Goal: Task Accomplishment & Management: Complete application form

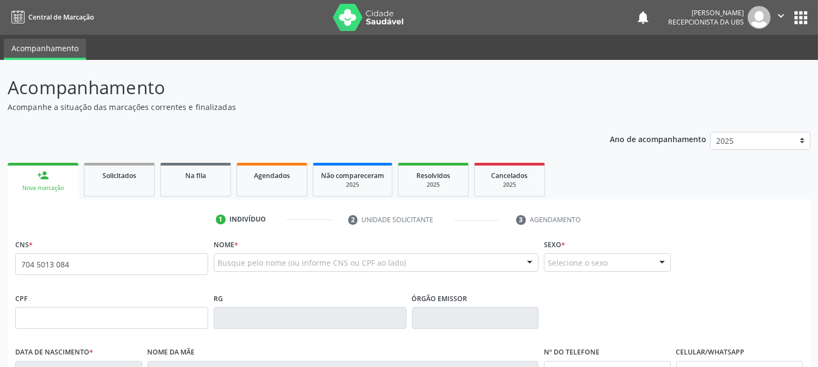
scroll to position [222, 0]
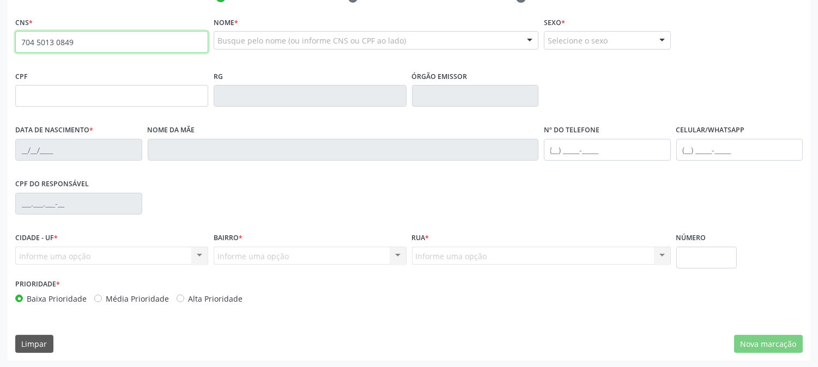
click at [134, 49] on input "704 5013 0849" at bounding box center [111, 42] width 193 height 22
type input "704 5013 0849 6012"
type input "642.951.921-04"
type input "[DATE]"
type input "[PERSON_NAME]"
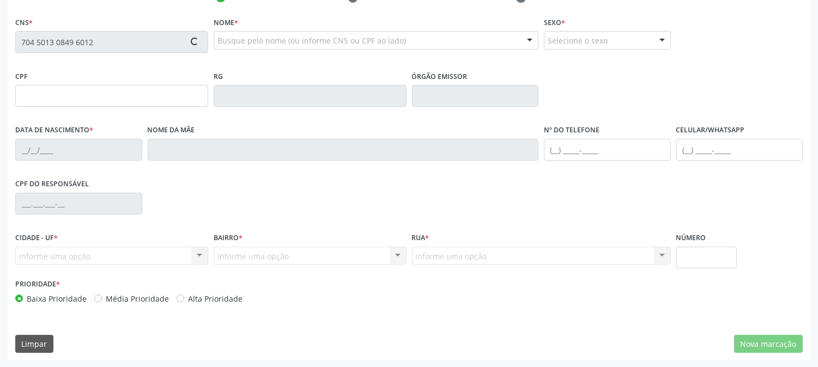
type input "[PHONE_NUMBER]"
type input "061.728.214-58"
type input "7"
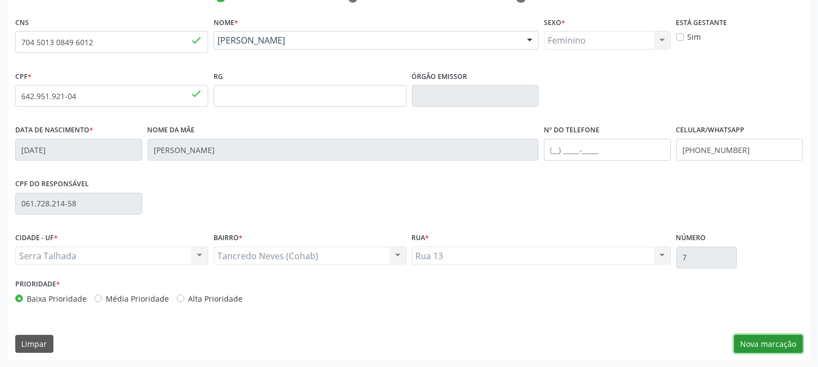
click at [764, 339] on button "Nova marcação" at bounding box center [768, 344] width 69 height 19
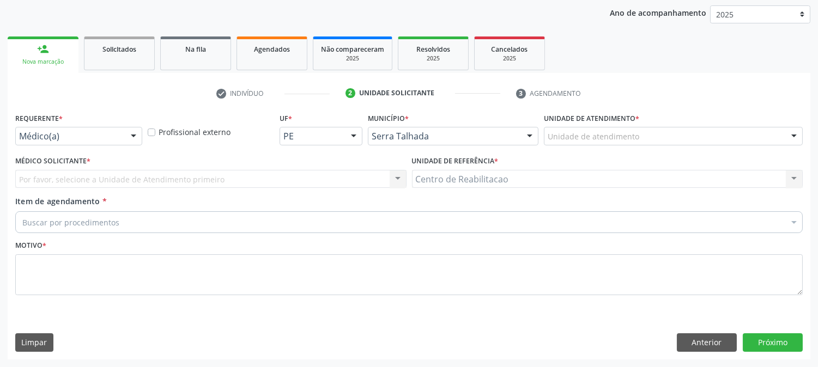
scroll to position [126, 0]
drag, startPoint x: 89, startPoint y: 138, endPoint x: 89, endPoint y: 149, distance: 10.9
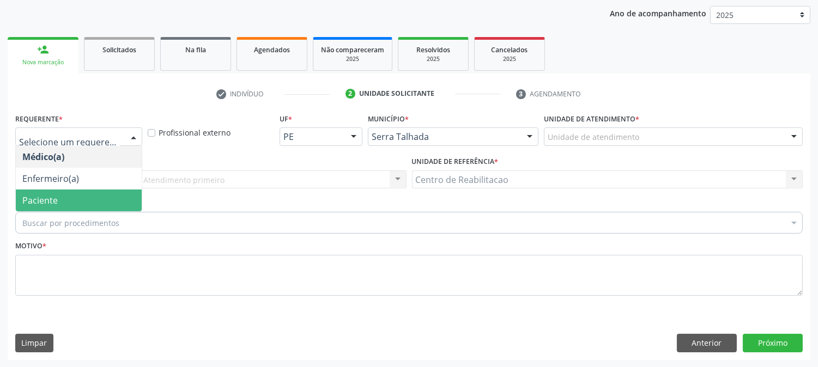
click at [82, 201] on span "Paciente" at bounding box center [79, 201] width 126 height 22
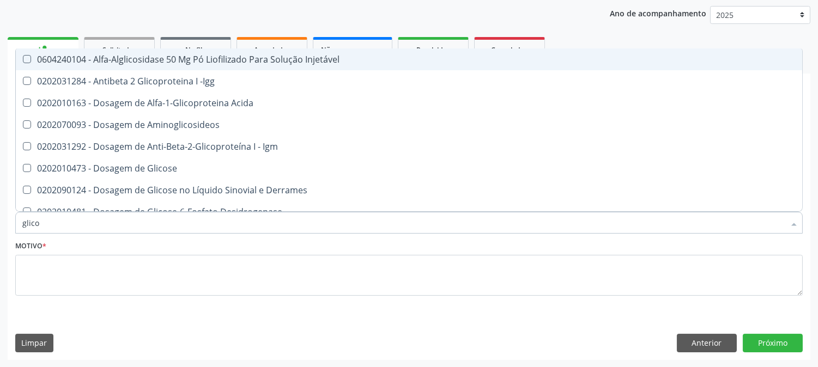
type input "glicos"
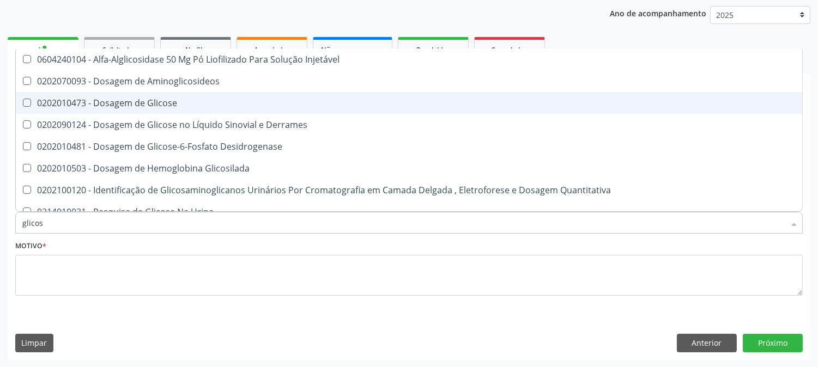
click at [27, 104] on Glicose at bounding box center [27, 103] width 8 height 8
click at [23, 104] on Glicose "checkbox" at bounding box center [19, 102] width 7 height 7
checkbox Glicose "true"
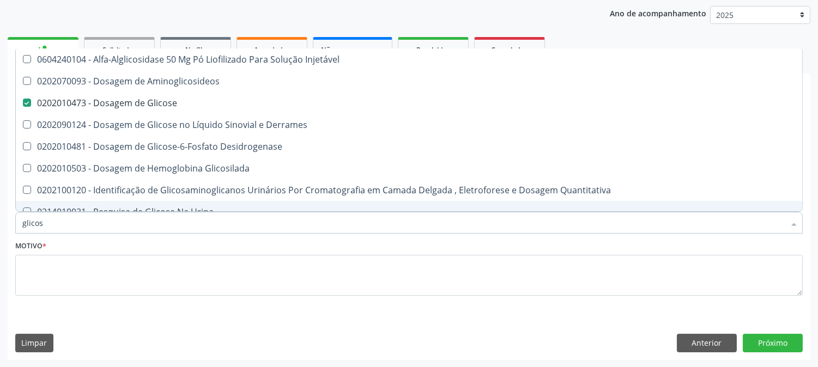
drag, startPoint x: 63, startPoint y: 225, endPoint x: 0, endPoint y: 226, distance: 63.2
click at [0, 226] on div "Acompanhamento Acompanhe a situação das marcações correntes e finalizadas Relat…" at bounding box center [409, 151] width 818 height 434
type input "cole"
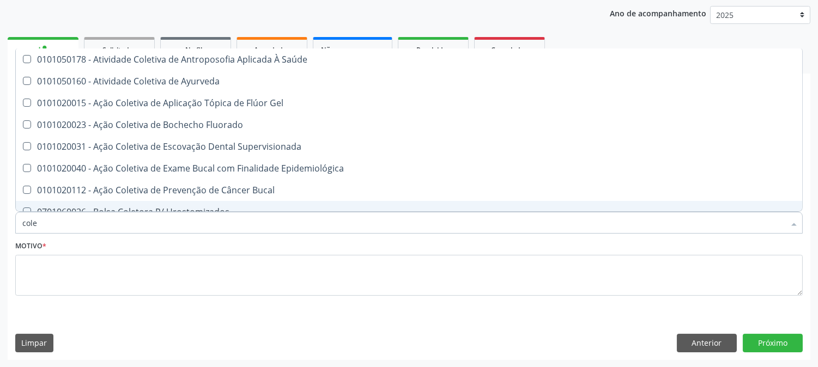
checkbox Gel "false"
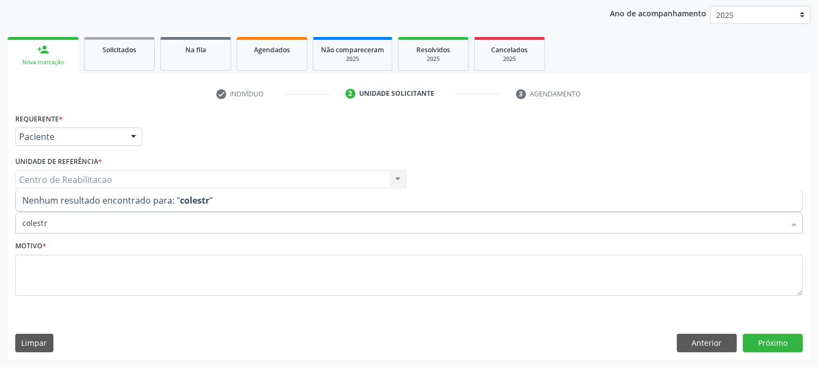
type input "colest"
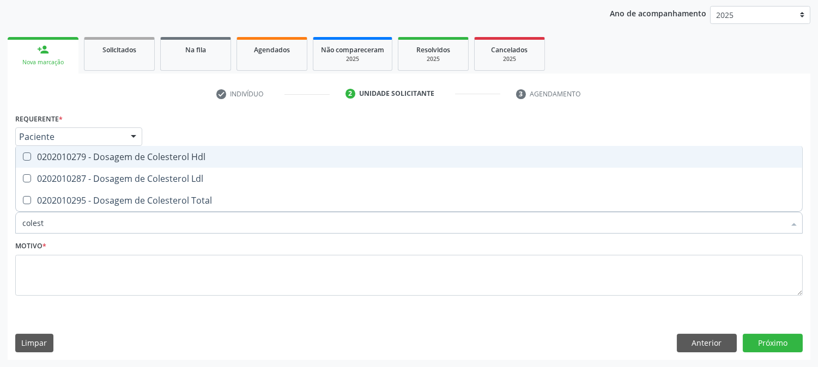
click at [26, 149] on span "0202010279 - Dosagem de Colesterol Hdl" at bounding box center [409, 157] width 786 height 22
checkbox Hdl "true"
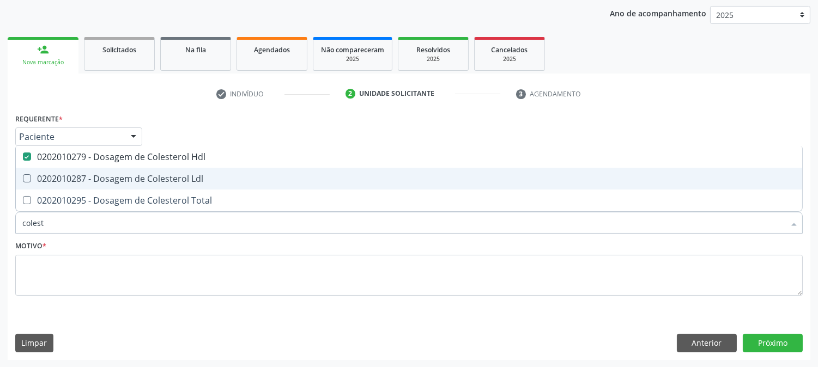
drag, startPoint x: 31, startPoint y: 172, endPoint x: 29, endPoint y: 186, distance: 14.3
click at [31, 173] on span "0202010287 - Dosagem de Colesterol Ldl" at bounding box center [409, 179] width 786 height 22
checkbox Ldl "true"
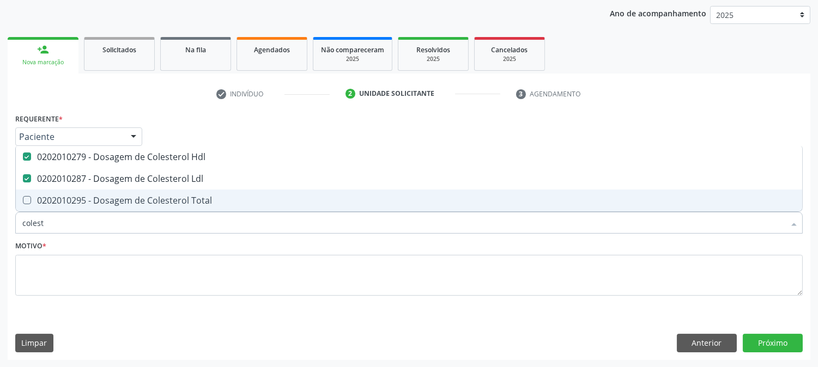
click at [28, 193] on span "0202010295 - Dosagem de Colesterol Total" at bounding box center [409, 201] width 786 height 22
checkbox Total "true"
drag, startPoint x: 57, startPoint y: 220, endPoint x: 0, endPoint y: 227, distance: 57.6
click at [0, 227] on div "Acompanhamento Acompanhe a situação das marcações correntes e finalizadas Relat…" at bounding box center [409, 151] width 818 height 434
type input "t"
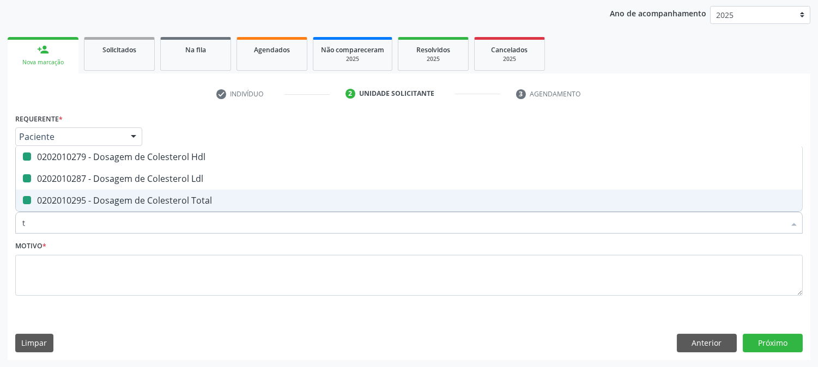
checkbox Hdl "false"
checkbox Ldl "false"
checkbox Total "false"
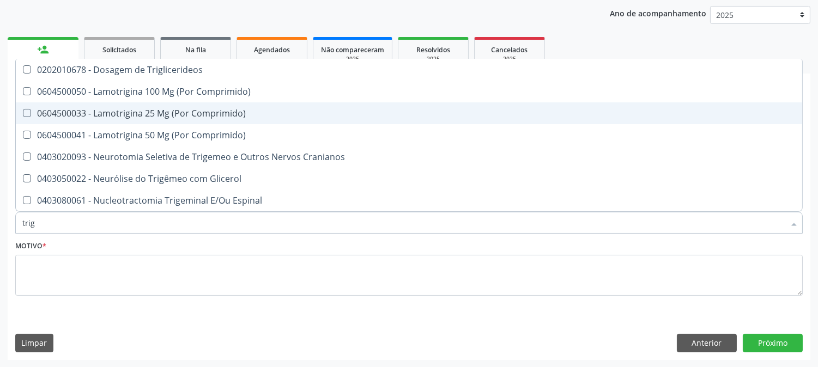
type input "trigl"
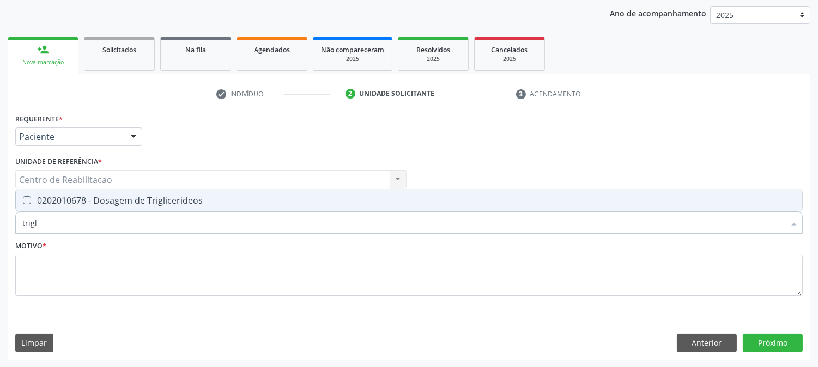
click at [31, 197] on div "0202010678 - Dosagem de Triglicerideos" at bounding box center [408, 200] width 773 height 9
checkbox Triglicerideos "true"
drag, startPoint x: 45, startPoint y: 220, endPoint x: 0, endPoint y: 222, distance: 44.7
click at [0, 222] on div "Acompanhamento Acompanhe a situação das marcações correntes e finalizadas Relat…" at bounding box center [409, 151] width 818 height 434
type input "gl"
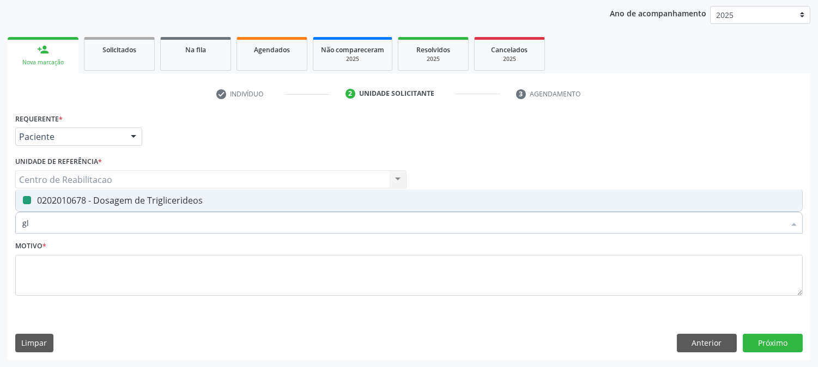
checkbox Triglicerideos "false"
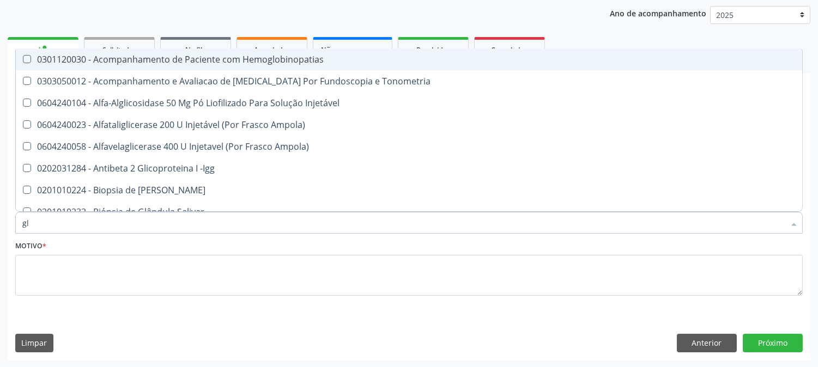
type input "gli"
checkbox \(Confirmatorio\) "true"
checkbox Glomerular "true"
type input "glic"
checkbox Campimetria\) "true"
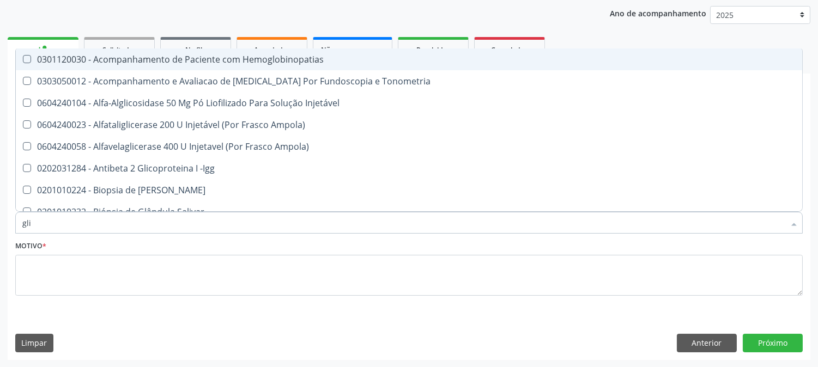
checkbox \(Confirmatorio\) "false"
checkbox Tardio\) "true"
checkbox Glomerular "false"
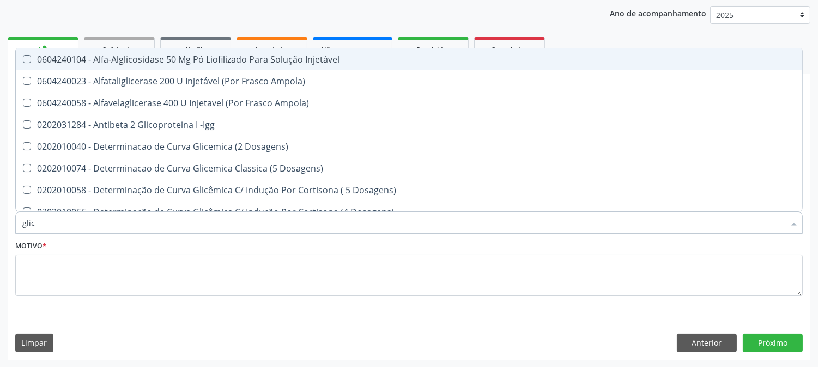
type input "glico"
checkbox Dosagens\) "true"
checkbox Glicose "false"
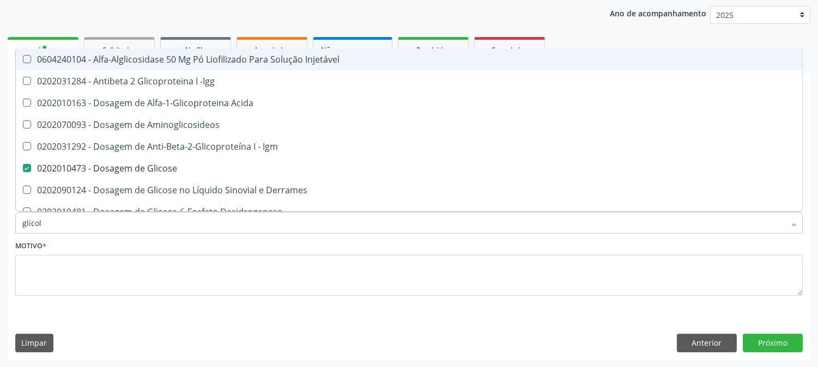
type input "glico"
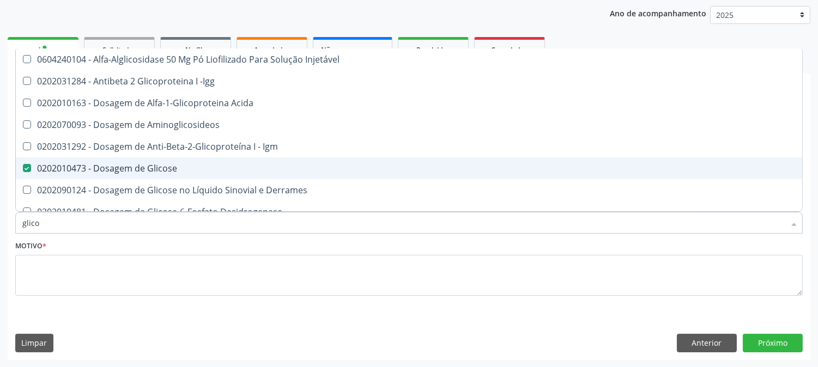
scroll to position [60, 0]
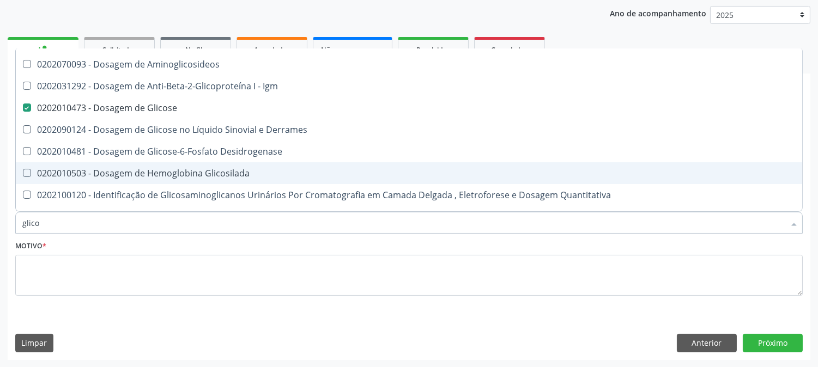
click at [28, 173] on Glicosilada at bounding box center [27, 173] width 8 height 8
click at [23, 173] on Glicosilada "checkbox" at bounding box center [19, 172] width 7 height 7
checkbox Glicosilada "true"
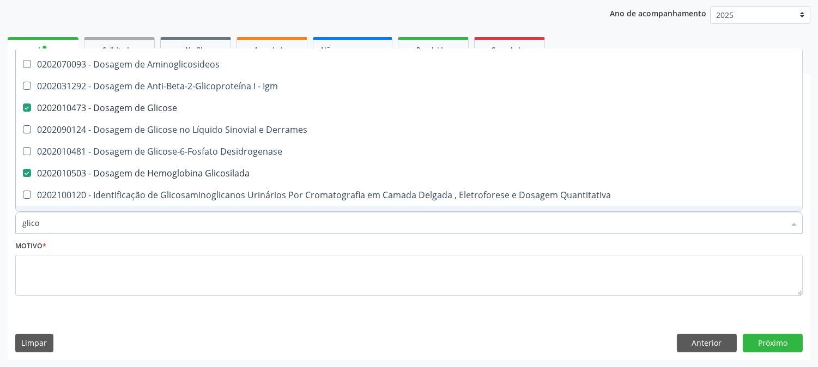
drag, startPoint x: 43, startPoint y: 223, endPoint x: 0, endPoint y: 217, distance: 43.0
click at [0, 220] on div "Acompanhamento Acompanhe a situação das marcações correntes e finalizadas Relat…" at bounding box center [409, 151] width 818 height 434
type input "hem"
checkbox Glicose "false"
checkbox Glicosilada "false"
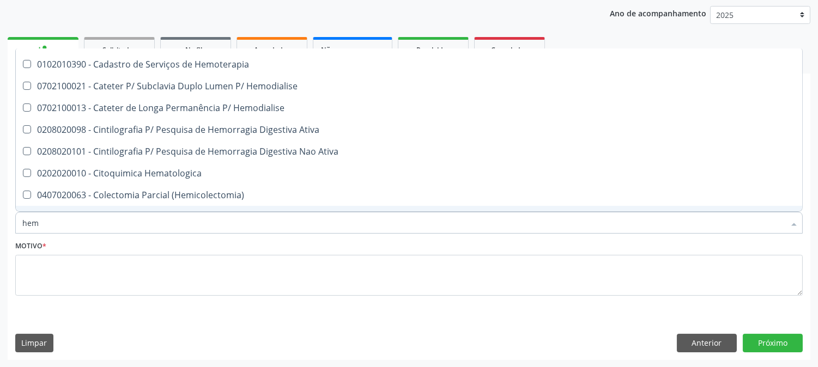
type input "hemo"
checkbox Hemacias "true"
checkbox Glicosilada "false"
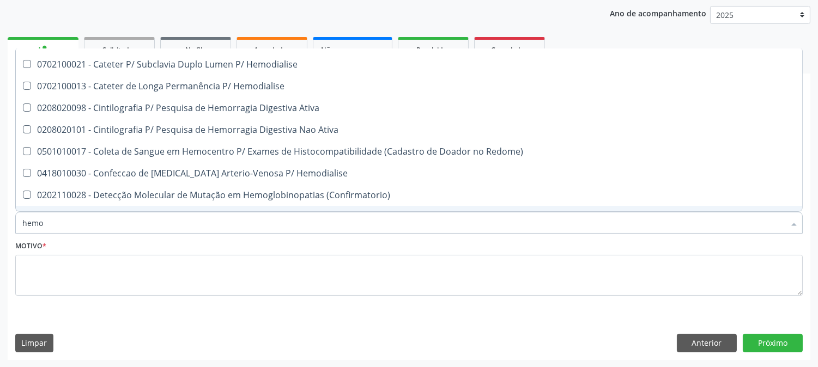
type input "hemog"
checkbox Tardio\) "true"
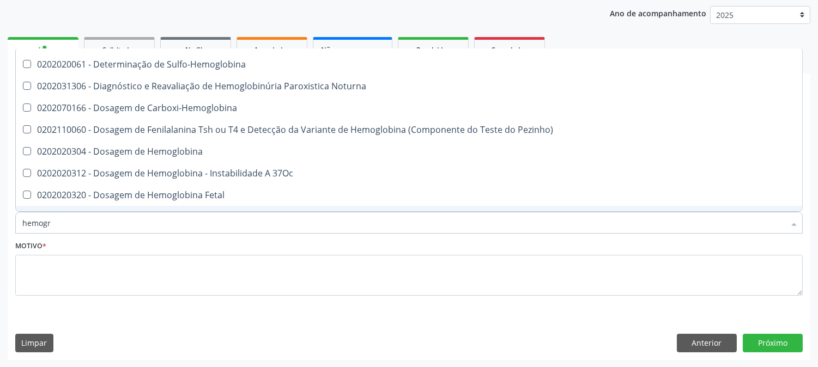
scroll to position [0, 0]
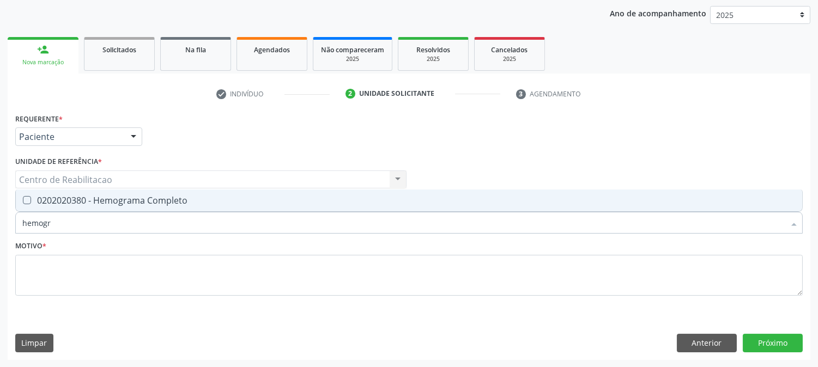
type input "hemogra"
click at [27, 203] on Completo at bounding box center [27, 200] width 8 height 8
click at [23, 203] on Completo "checkbox" at bounding box center [19, 200] width 7 height 7
checkbox Completo "true"
click at [763, 341] on button "Próximo" at bounding box center [773, 343] width 60 height 19
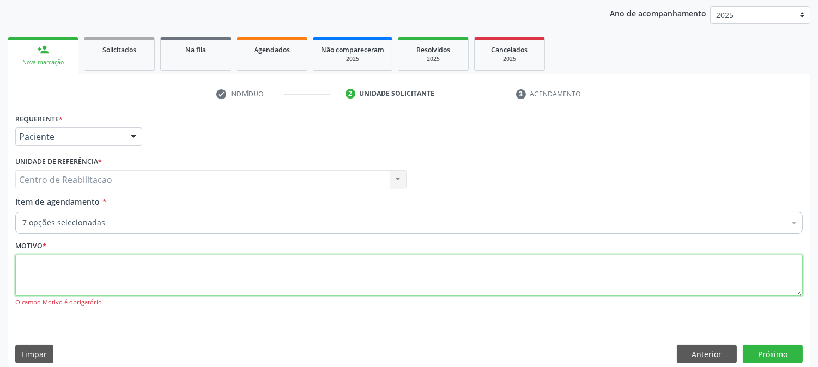
click at [548, 268] on textarea at bounding box center [409, 275] width 788 height 41
type textarea "00"
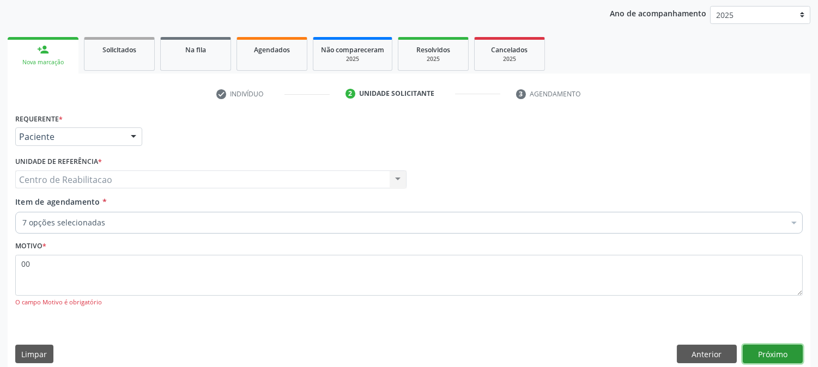
click at [792, 361] on button "Próximo" at bounding box center [773, 354] width 60 height 19
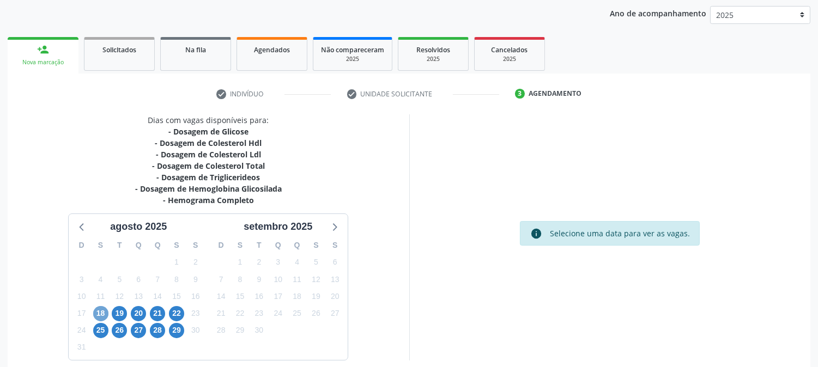
click at [106, 308] on span "18" at bounding box center [100, 313] width 15 height 15
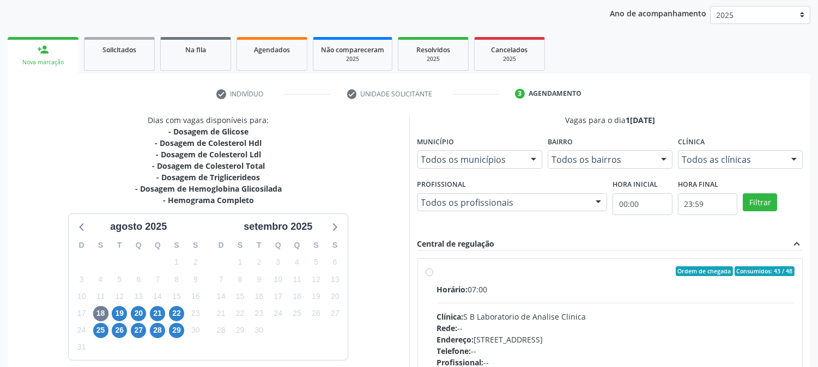
click at [437, 275] on label "Ordem de chegada Consumidos: 43 / 48 Horário: 07:00 Clínica: S B Laboratorio de…" at bounding box center [616, 349] width 358 height 167
click at [426, 275] on input "Ordem de chegada Consumidos: 43 / 48 Horário: 07:00 Clínica: S B Laboratorio de…" at bounding box center [430, 271] width 8 height 10
radio input "true"
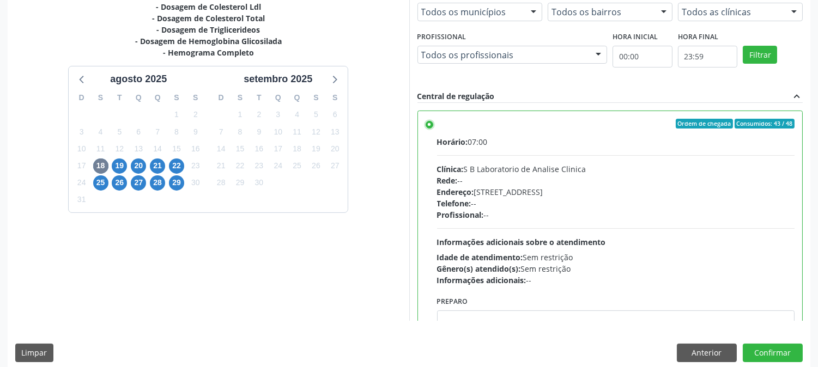
scroll to position [283, 0]
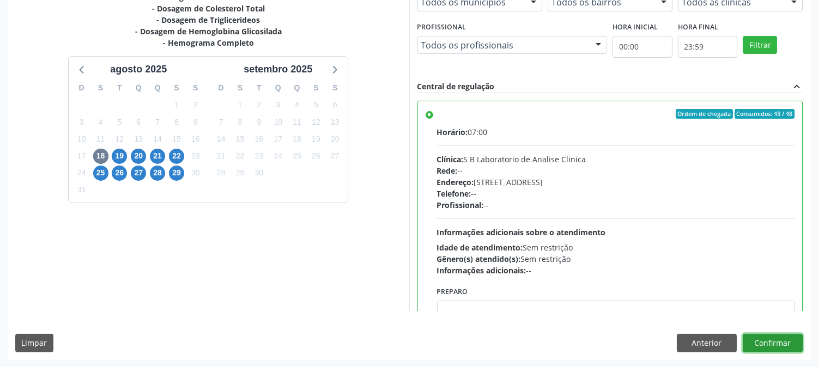
click at [770, 343] on button "Confirmar" at bounding box center [773, 343] width 60 height 19
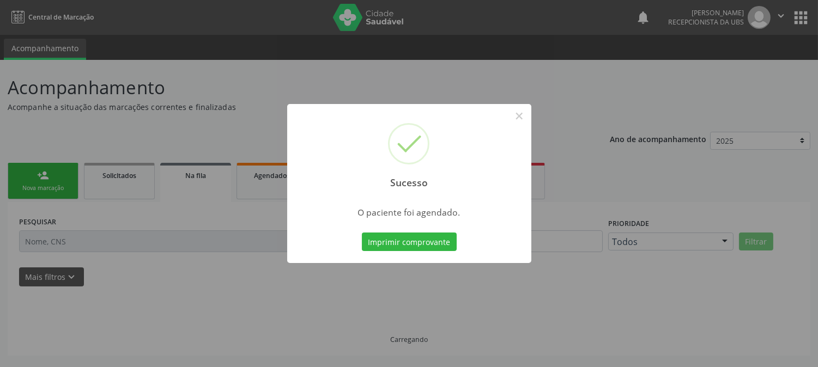
scroll to position [0, 0]
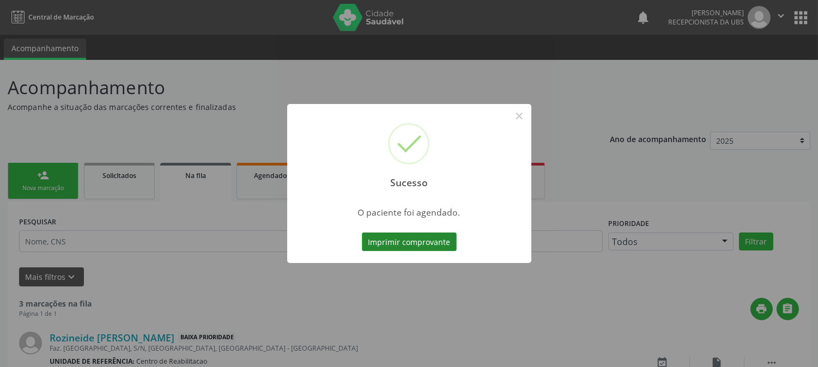
click at [382, 240] on button "Imprimir comprovante" at bounding box center [409, 242] width 95 height 19
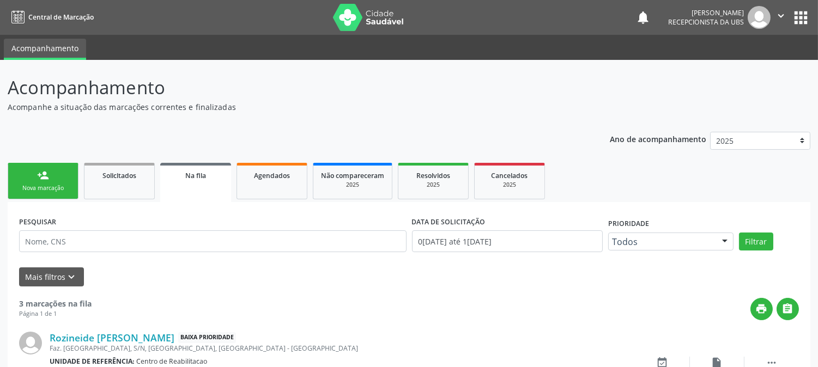
click at [28, 180] on link "person_add Nova marcação" at bounding box center [43, 181] width 71 height 37
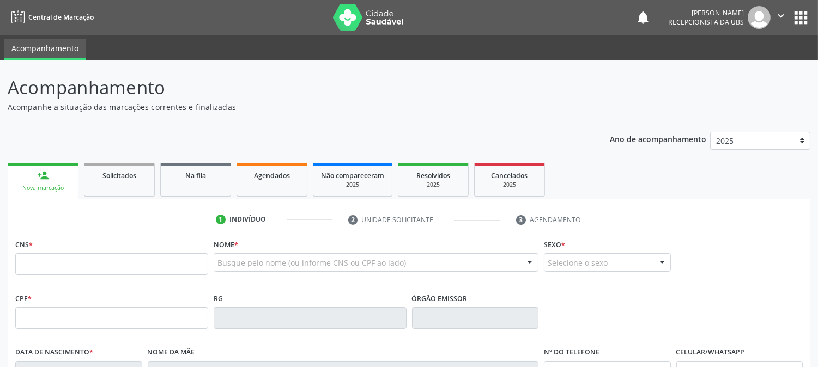
click at [46, 188] on div "Nova marcação" at bounding box center [43, 188] width 56 height 8
click at [60, 265] on input "text" at bounding box center [111, 264] width 193 height 22
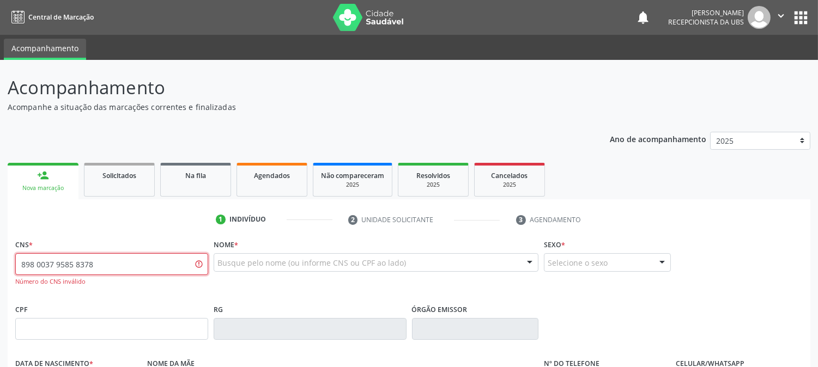
drag, startPoint x: 96, startPoint y: 265, endPoint x: 0, endPoint y: 232, distance: 102.0
click at [0, 232] on div "Acompanhamento Acompanhe a situação das marcações correntes e finalizadas Relat…" at bounding box center [409, 331] width 818 height 542
type input "898 0037 3585 8378"
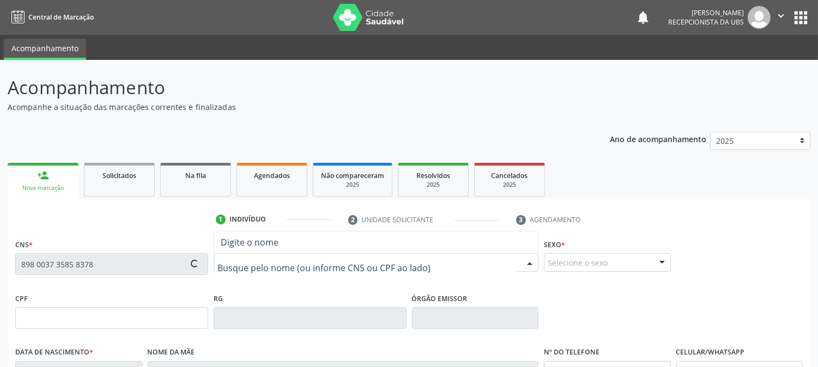
type input "125.566.024-49"
type input "[DATE]"
type input "Minervina [PERSON_NAME]"
type input "[PHONE_NUMBER]"
type input "235"
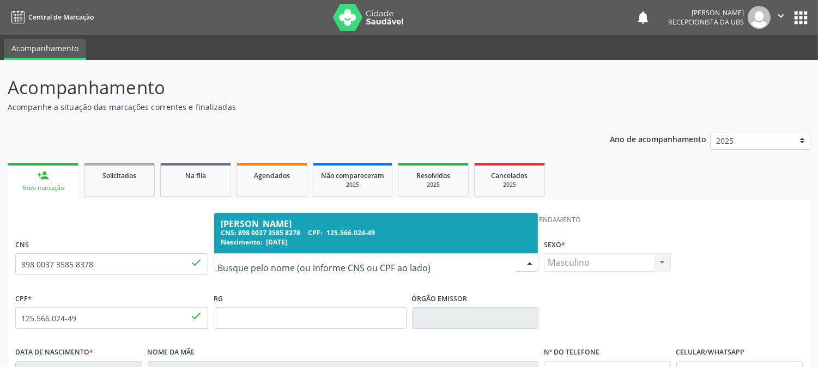
click at [257, 235] on div "CNS: 898 0037 3585 8378 CPF: 125.566.024-49" at bounding box center [376, 232] width 311 height 9
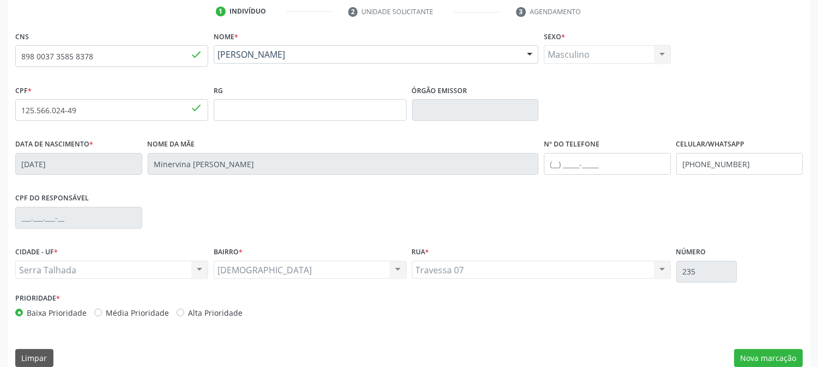
scroll to position [222, 0]
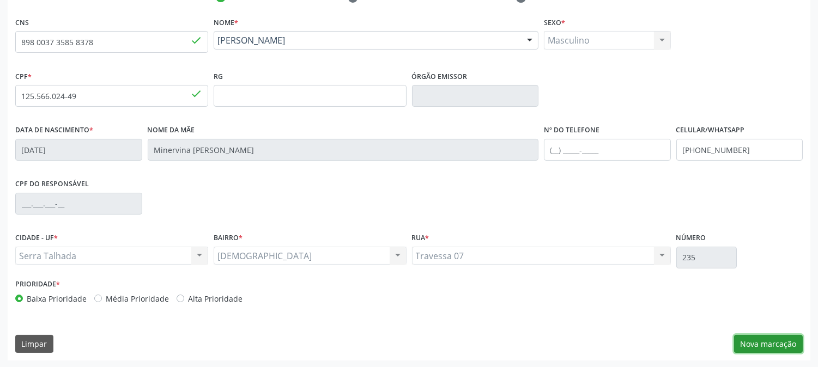
click at [783, 339] on button "Nova marcação" at bounding box center [768, 344] width 69 height 19
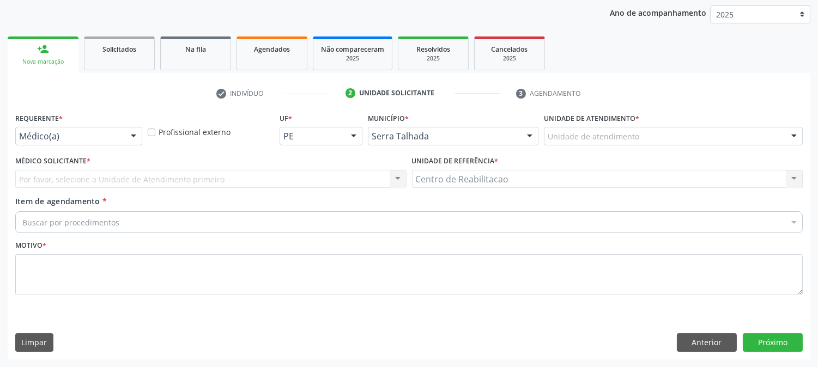
scroll to position [126, 0]
click at [53, 144] on div "Médico(a)" at bounding box center [78, 137] width 127 height 19
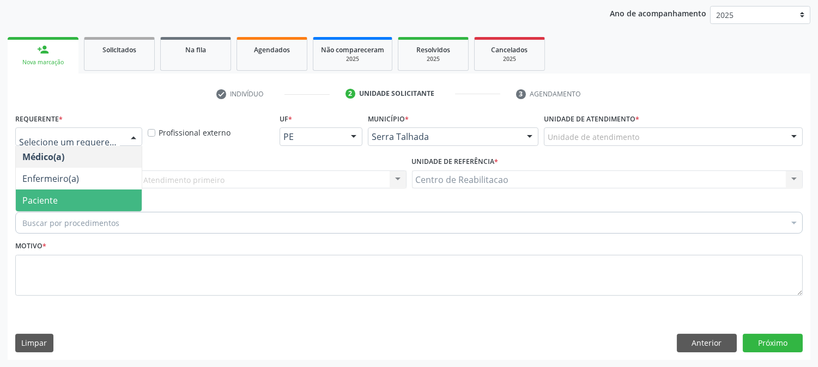
click at [53, 197] on span "Paciente" at bounding box center [39, 201] width 35 height 12
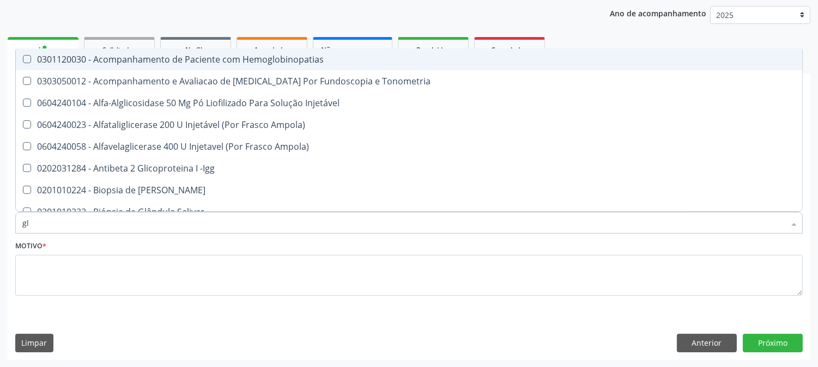
type input "g"
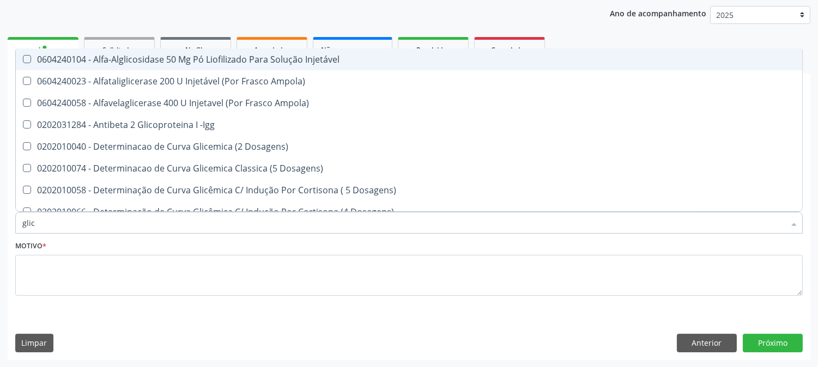
type input "glico"
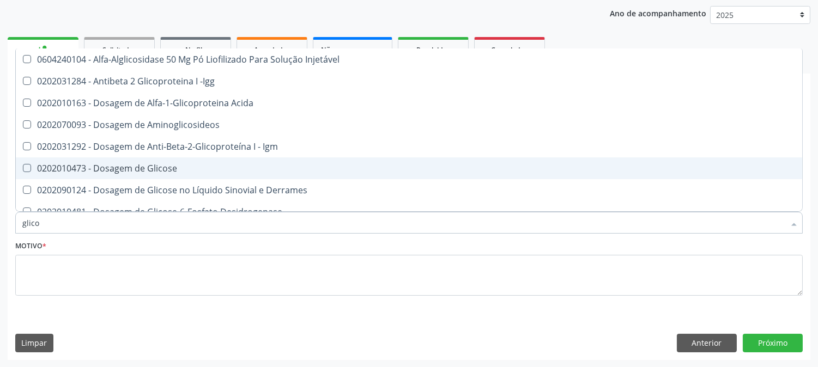
click at [33, 175] on span "0202010473 - Dosagem de Glicose" at bounding box center [409, 169] width 786 height 22
click at [26, 166] on Glicose at bounding box center [27, 168] width 8 height 8
click at [23, 166] on Glicose "checkbox" at bounding box center [19, 168] width 7 height 7
click at [26, 166] on Glicose at bounding box center [27, 168] width 8 height 8
click at [23, 166] on Glicose "checkbox" at bounding box center [19, 168] width 7 height 7
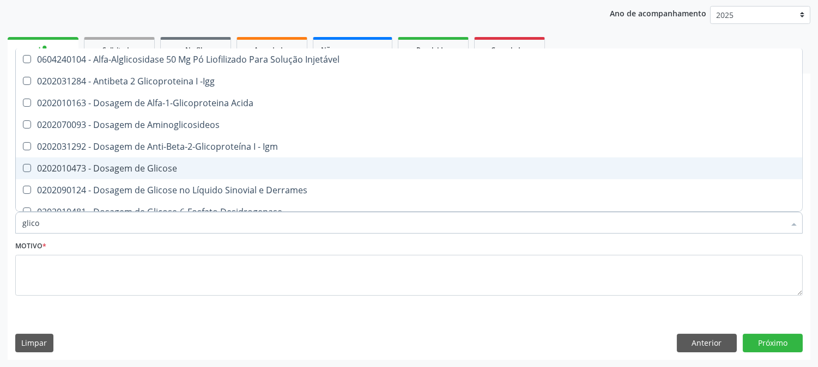
checkbox Glicose "true"
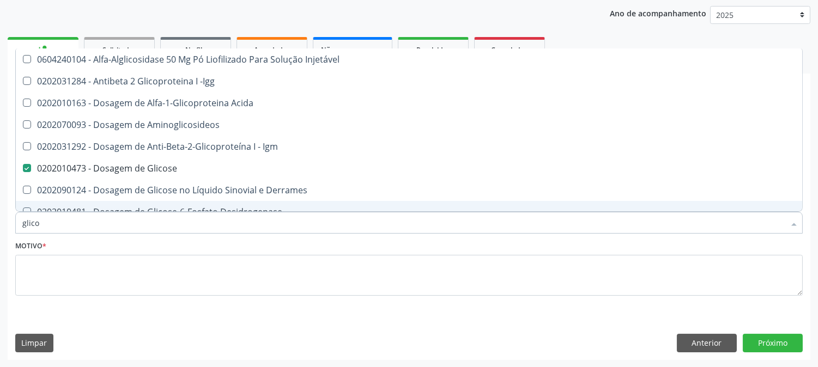
drag, startPoint x: 66, startPoint y: 221, endPoint x: 0, endPoint y: 213, distance: 67.0
click at [0, 213] on div "Acompanhamento Acompanhe a situação das marcações correntes e finalizadas Relat…" at bounding box center [409, 151] width 818 height 434
type input "a"
checkbox Glicose "false"
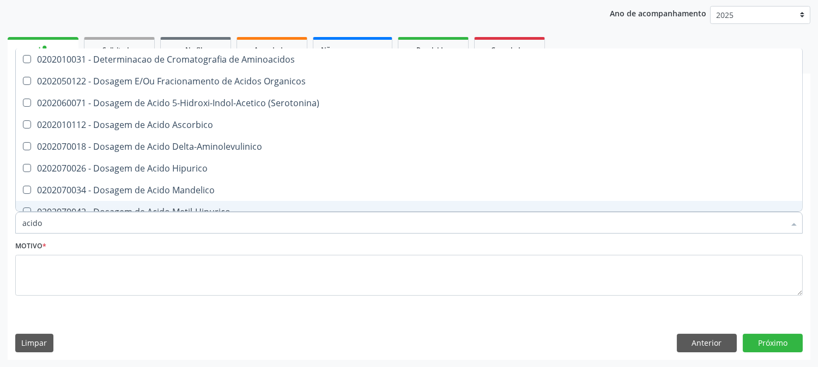
type input "acido u"
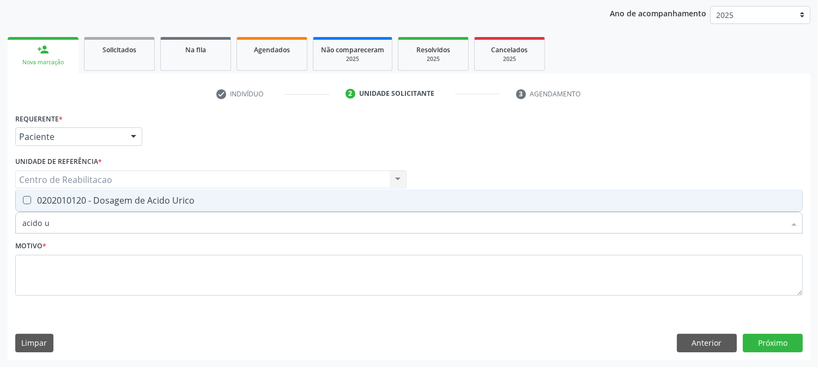
click at [23, 199] on Urico at bounding box center [27, 200] width 8 height 8
click at [22, 199] on Urico "checkbox" at bounding box center [19, 200] width 7 height 7
checkbox Urico "true"
drag, startPoint x: 52, startPoint y: 228, endPoint x: 0, endPoint y: 227, distance: 51.8
click at [0, 227] on div "Acompanhamento Acompanhe a situação das marcações correntes e finalizadas Relat…" at bounding box center [409, 151] width 818 height 434
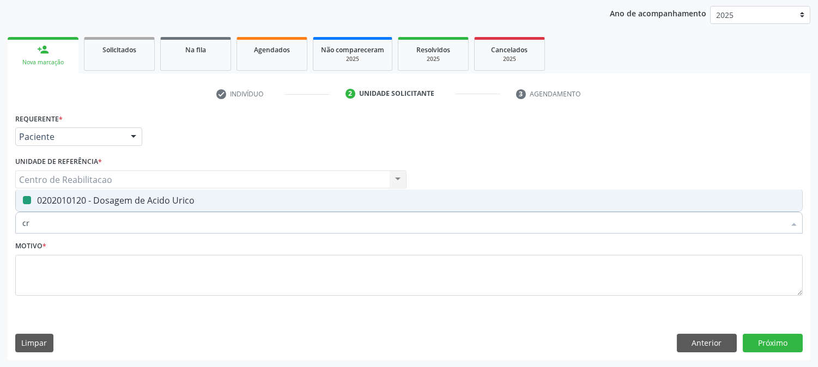
type input "cre"
checkbox Urico "false"
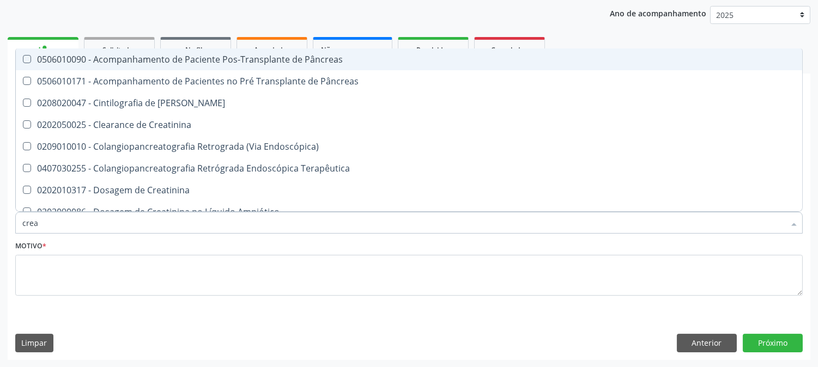
type input "creat"
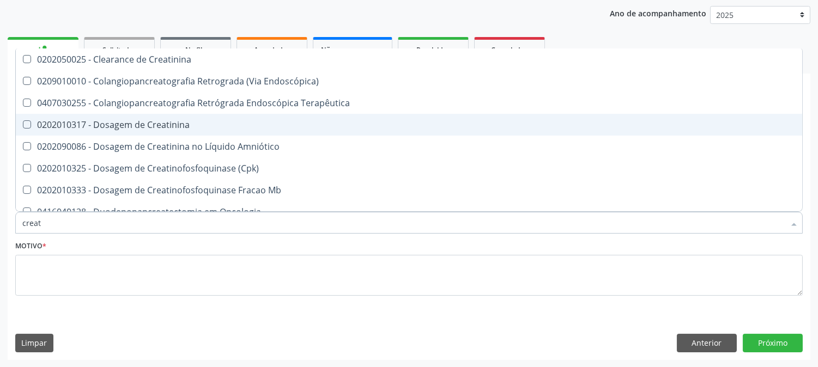
click at [22, 129] on span "0202010317 - Dosagem de Creatinina" at bounding box center [409, 125] width 786 height 22
checkbox Creatinina "true"
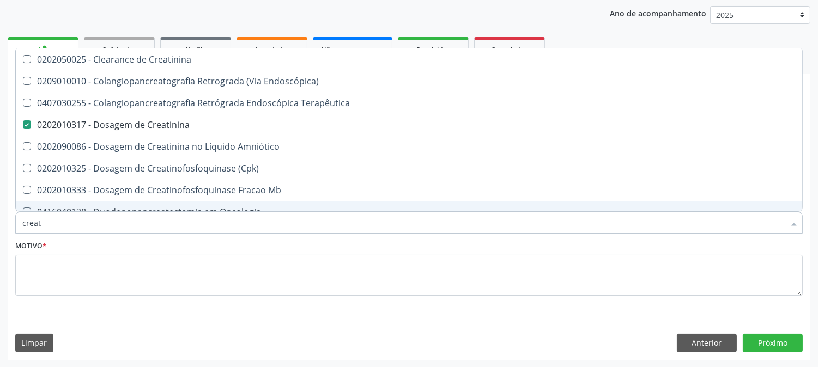
drag, startPoint x: 59, startPoint y: 220, endPoint x: 0, endPoint y: 249, distance: 65.6
click at [0, 249] on div "Acompanhamento Acompanhe a situação das marcações correntes e finalizadas Relat…" at bounding box center [409, 151] width 818 height 434
type input "u"
checkbox Creatinina "false"
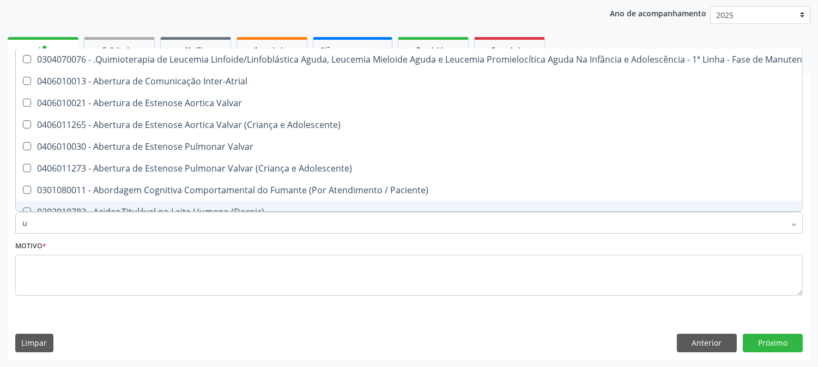
type input "ur"
checkbox B "true"
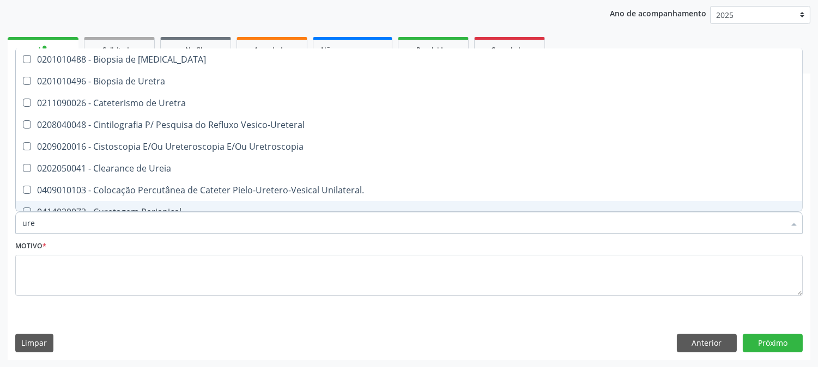
type input "urei"
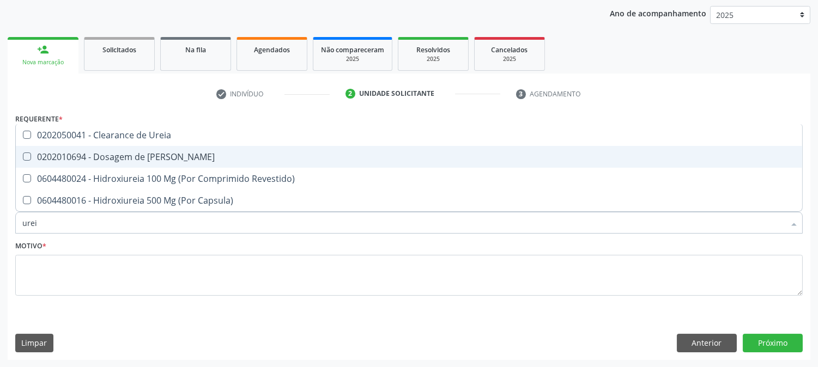
click at [19, 151] on span "0202010694 - Dosagem de [PERSON_NAME]" at bounding box center [409, 157] width 786 height 22
checkbox Ureia "true"
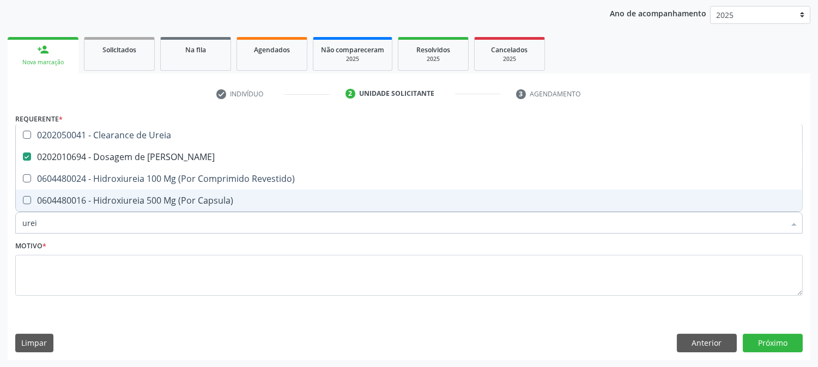
drag, startPoint x: 39, startPoint y: 219, endPoint x: 0, endPoint y: 226, distance: 39.3
click at [0, 226] on div "Acompanhamento Acompanhe a situação das marcações correntes e finalizadas Relat…" at bounding box center [409, 151] width 818 height 434
type input "tri"
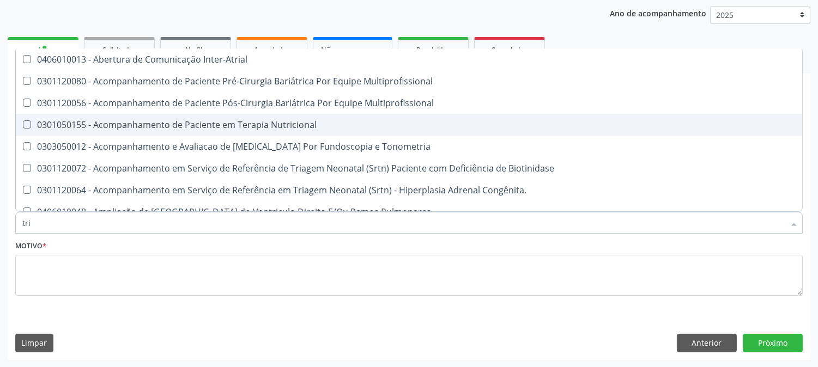
checkbox Multiprofissional "false"
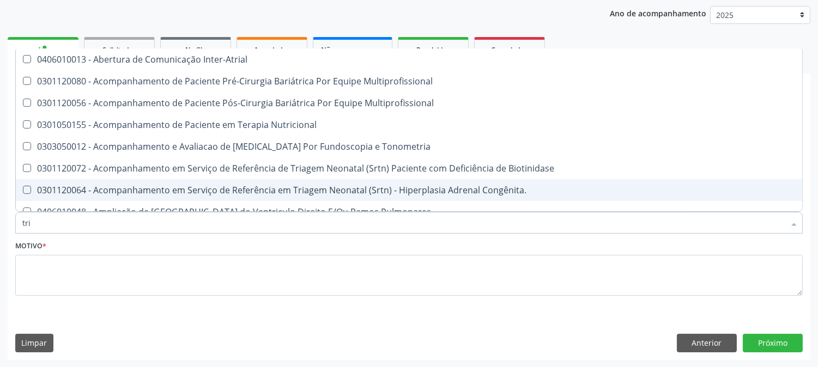
type input "trig"
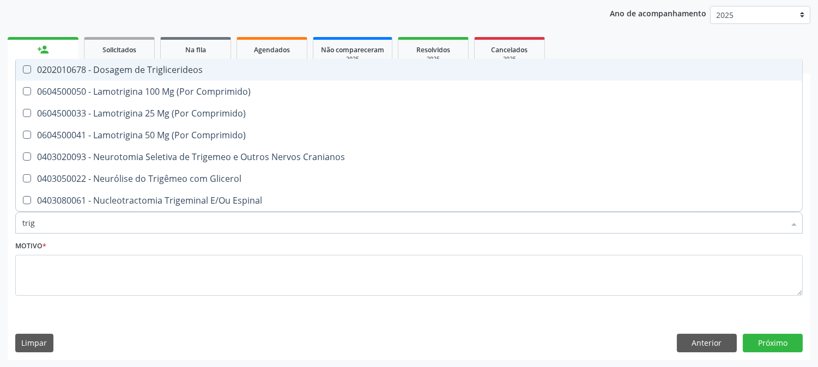
click at [23, 68] on Triglicerideos at bounding box center [27, 69] width 8 height 8
click at [23, 68] on Triglicerideos "checkbox" at bounding box center [19, 69] width 7 height 7
checkbox Triglicerideos "true"
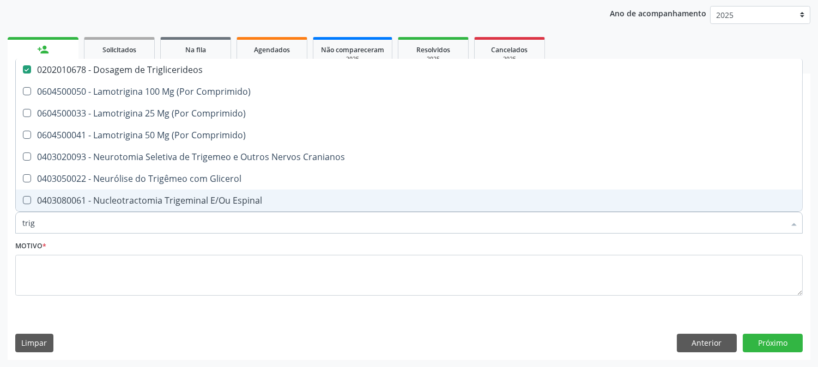
drag, startPoint x: 33, startPoint y: 221, endPoint x: 0, endPoint y: 220, distance: 33.3
click at [0, 220] on div "Acompanhamento Acompanhe a situação das marcações correntes e finalizadas Relat…" at bounding box center [409, 151] width 818 height 434
type input "gl"
checkbox Triglicerideos "false"
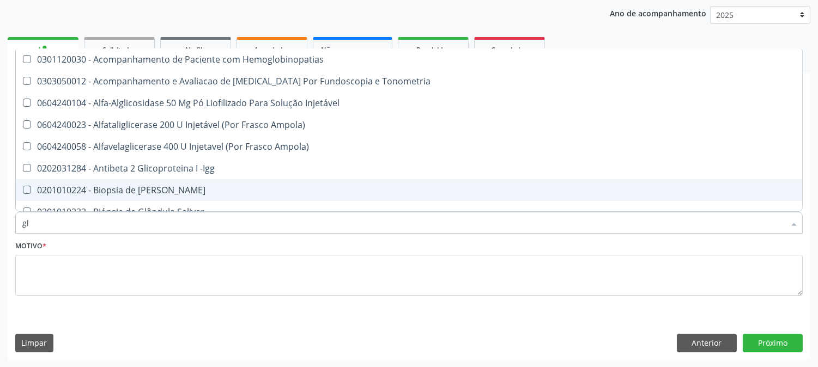
type input "gli"
checkbox \(Confirmatorio\) "true"
checkbox Glomerular "true"
type input "glic"
checkbox Campimetria\) "true"
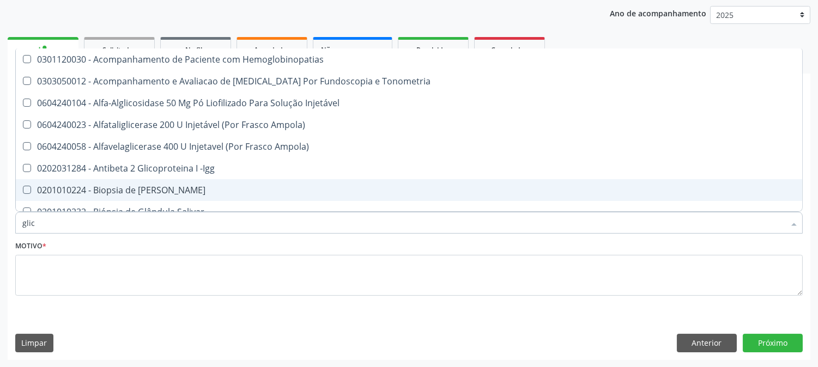
checkbox \(Confirmatorio\) "false"
checkbox Tardio\) "true"
checkbox Glomerular "false"
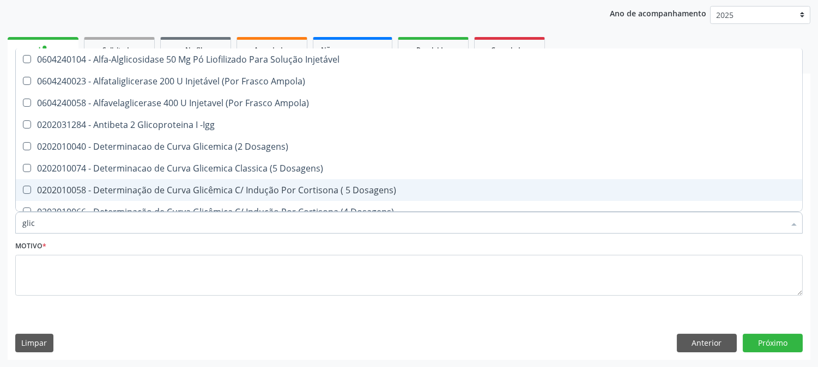
type input "glico"
checkbox Dosagens\) "true"
checkbox Glicose "false"
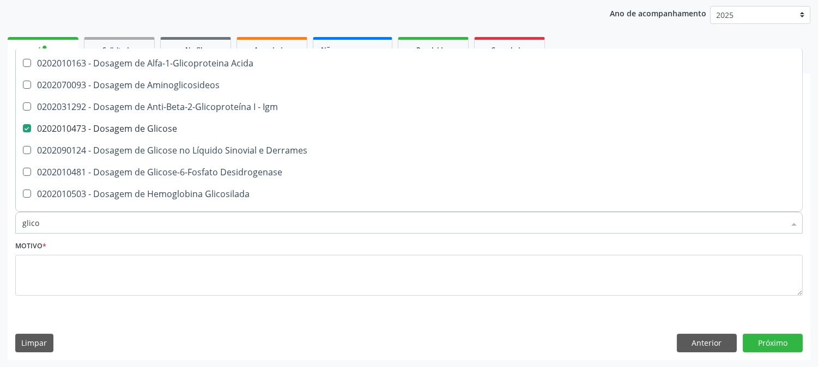
scroll to position [99, 0]
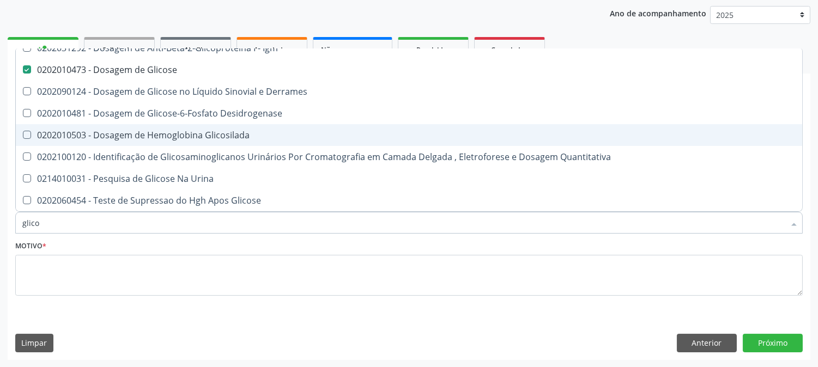
click at [167, 137] on div "0202010503 - Dosagem de Hemoglobina Glicosilada" at bounding box center [408, 135] width 773 height 9
checkbox Glicosilada "true"
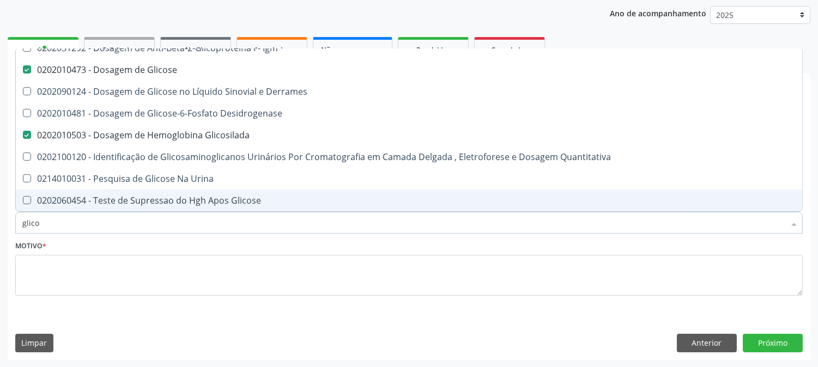
drag, startPoint x: 82, startPoint y: 229, endPoint x: 0, endPoint y: 227, distance: 82.3
click at [1, 227] on div "Acompanhamento Acompanhe a situação das marcações correntes e finalizadas Relat…" at bounding box center [409, 151] width 818 height 434
type input "hem"
checkbox Glicose "false"
checkbox Glicosilada "false"
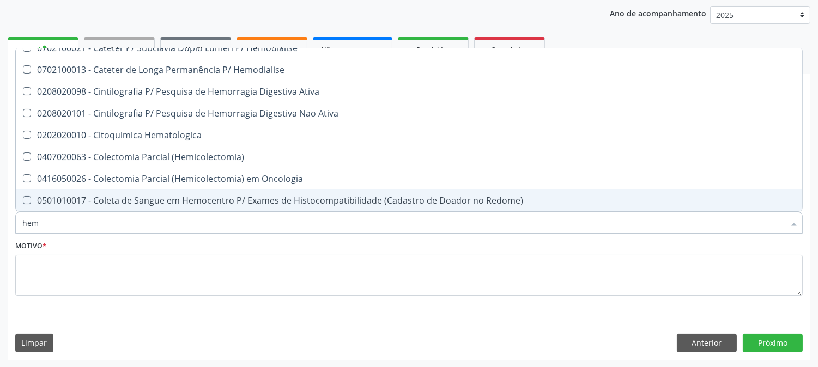
type input "hemo"
checkbox Hemacias "true"
checkbox Glicosilada "false"
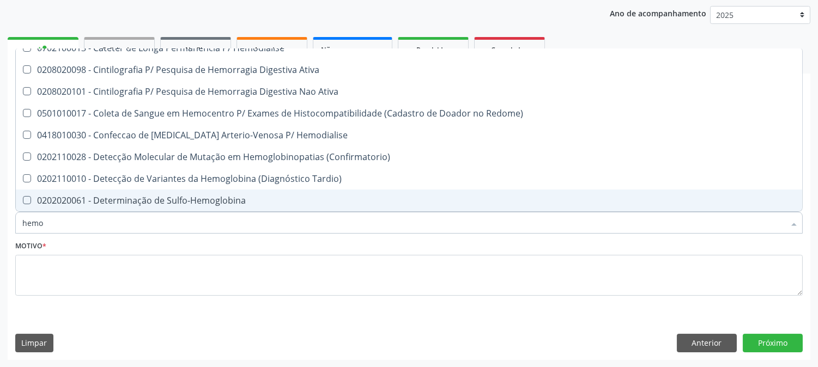
type input "hemog"
checkbox Tardio\) "true"
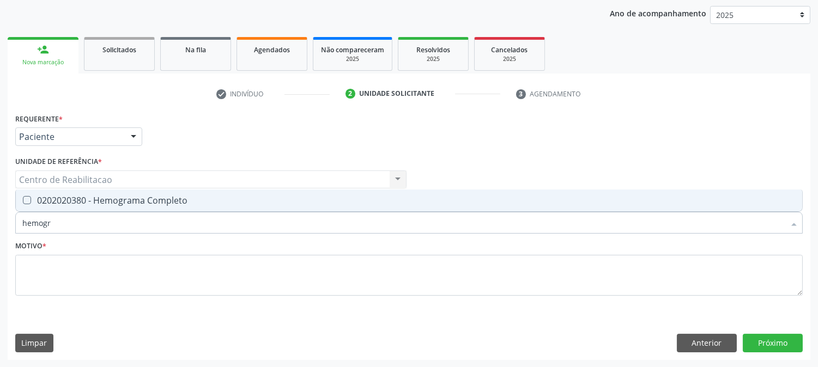
scroll to position [0, 0]
type input "hemogra"
click at [23, 197] on Completo at bounding box center [27, 200] width 8 height 8
click at [23, 197] on Completo "checkbox" at bounding box center [19, 200] width 7 height 7
checkbox Completo "true"
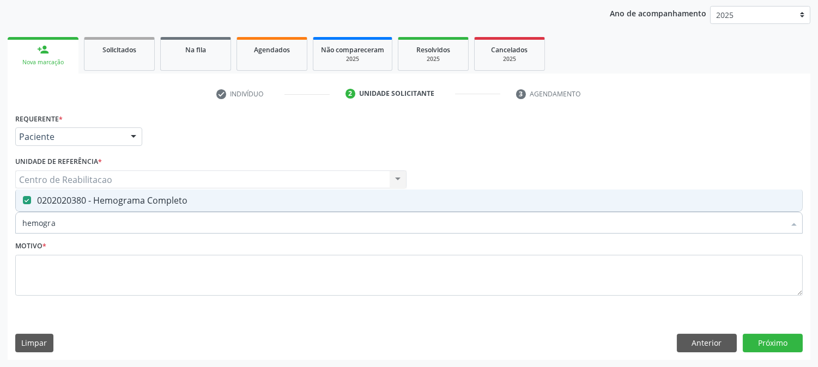
drag, startPoint x: 66, startPoint y: 222, endPoint x: 0, endPoint y: 208, distance: 67.4
click at [0, 208] on div "Acompanhamento Acompanhe a situação das marcações correntes e finalizadas Relat…" at bounding box center [409, 151] width 818 height 434
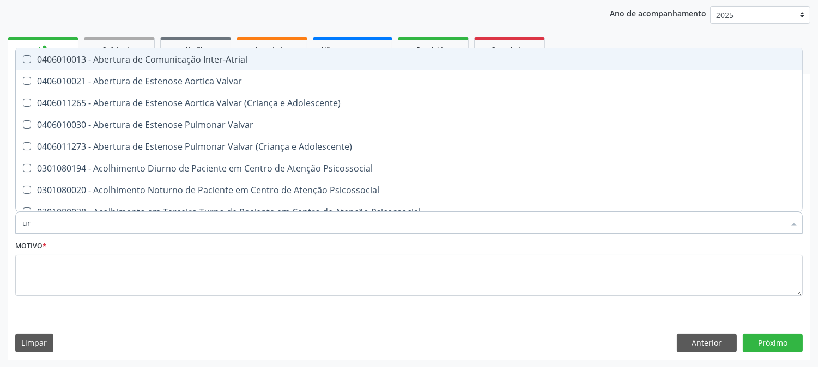
type input "uri"
checkbox Inter-Atrial "false"
checkbox B "true"
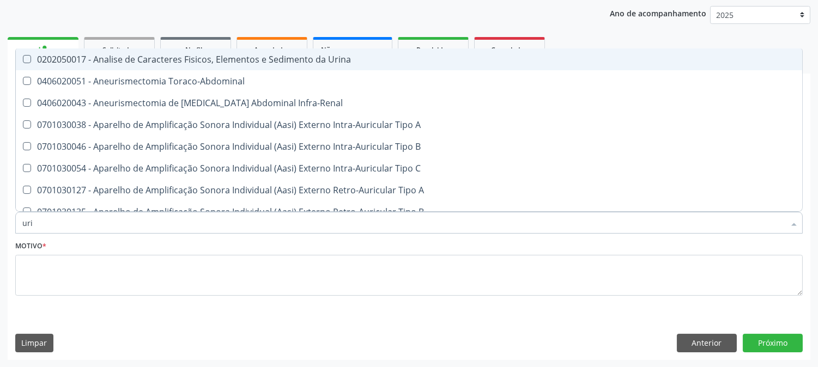
type input "urin"
checkbox Urico "false"
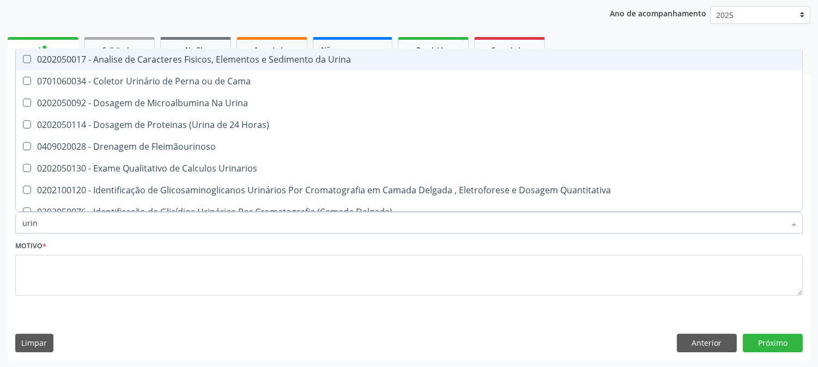
type input "urina"
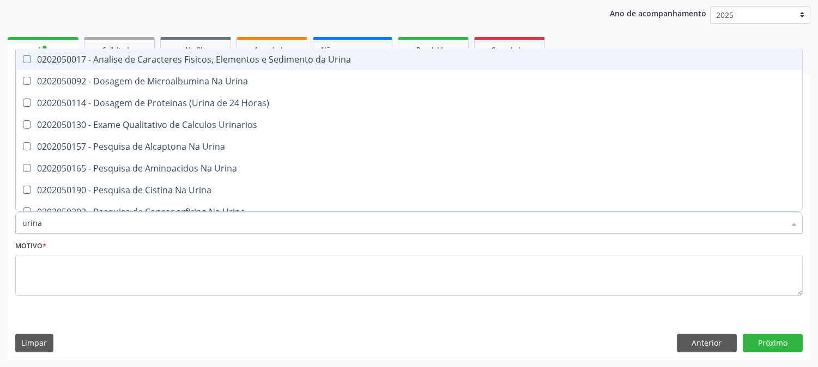
click at [33, 55] on div "0202050017 - Analise de Caracteres Fisicos, Elementos e Sedimento da Urina" at bounding box center [408, 59] width 773 height 9
checkbox Urina "true"
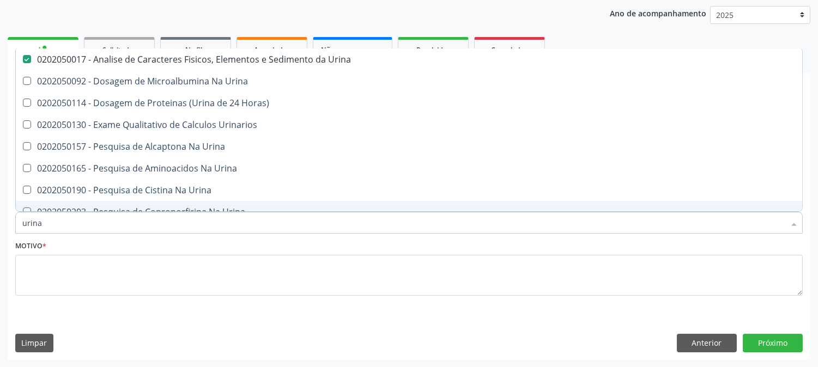
drag, startPoint x: 58, startPoint y: 222, endPoint x: 0, endPoint y: 224, distance: 58.3
click at [0, 224] on div "Acompanhamento Acompanhe a situação das marcações correntes e finalizadas Relat…" at bounding box center [409, 151] width 818 height 434
type input "z"
checkbox Urina "false"
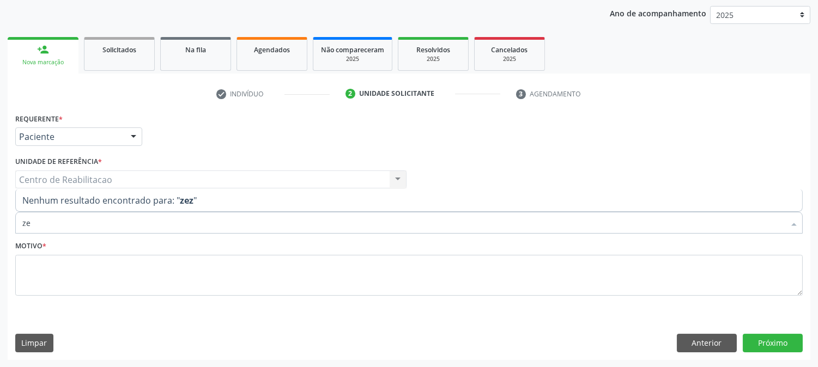
type input "z"
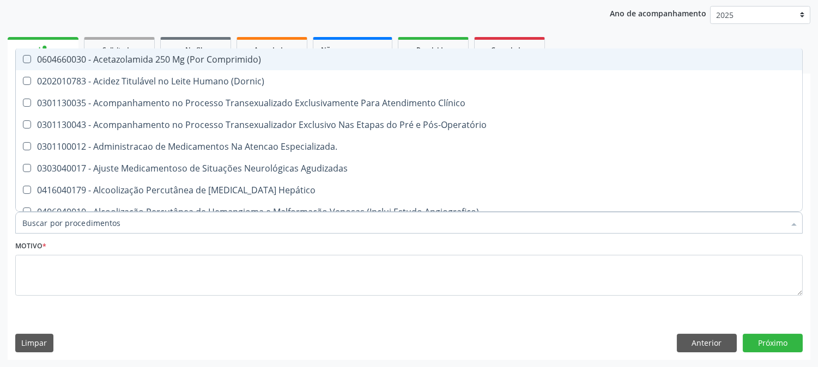
checkbox Polarizada "true"
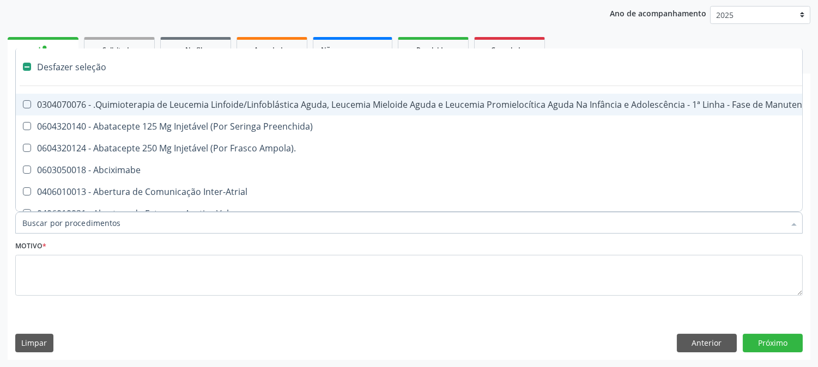
type input "f"
checkbox Pâncreas "true"
checkbox Urina "false"
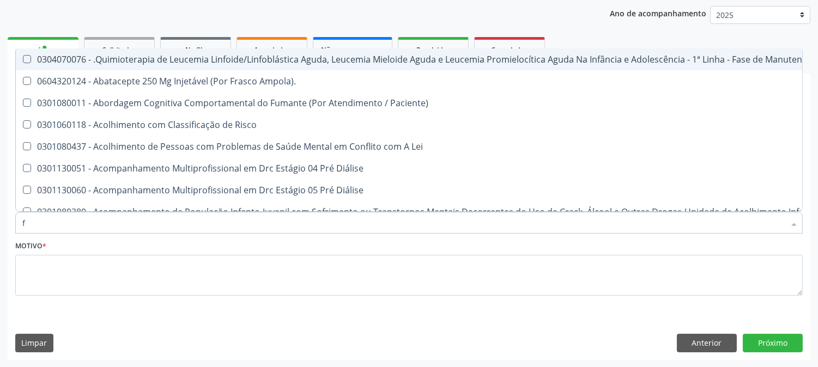
type input "fe"
checkbox Urina "false"
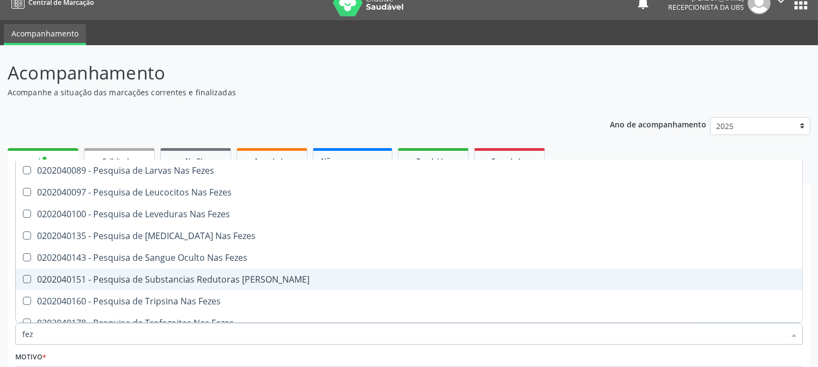
scroll to position [60, 0]
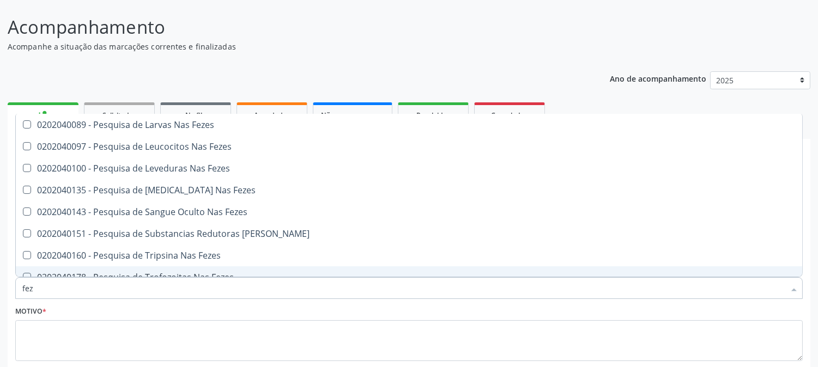
drag, startPoint x: 34, startPoint y: 290, endPoint x: 0, endPoint y: 289, distance: 34.3
click at [0, 289] on div "Acompanhamento Acompanhe a situação das marcações correntes e finalizadas Relat…" at bounding box center [409, 216] width 818 height 434
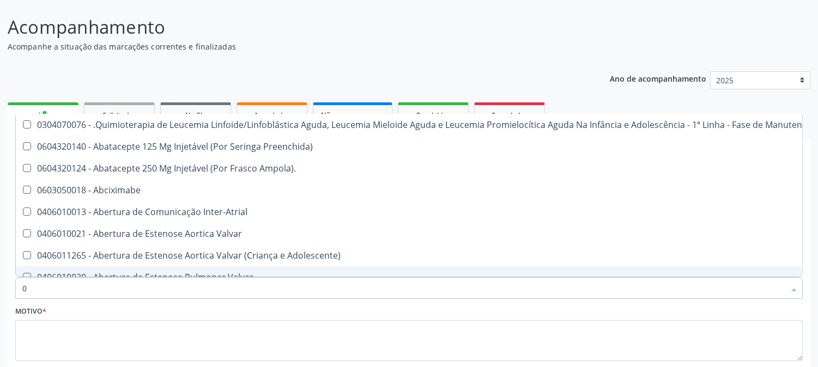
type input "02"
checkbox Coração "true"
checkbox Urina "false"
checkbox Hemodialise "true"
checkbox Meckel "true"
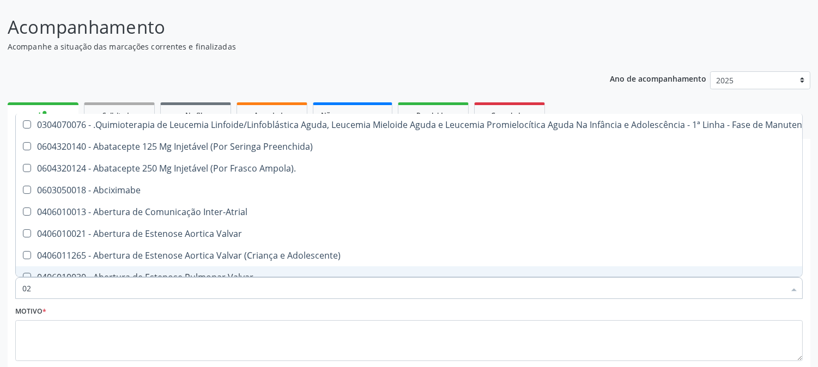
checkbox Bilateral "true"
checkbox Indireta "true"
checkbox Transfusao "true"
checkbox Transplante "true"
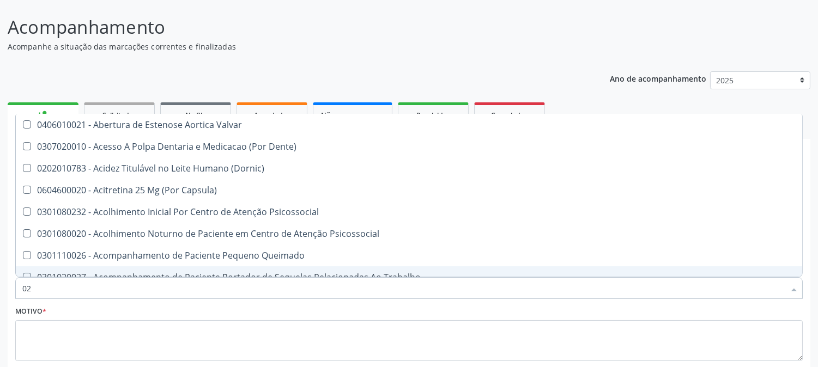
type input "020"
checkbox Terapeutica "true"
checkbox Urina "false"
checkbox Intra-Aortico "true"
checkbox Complementar\) "true"
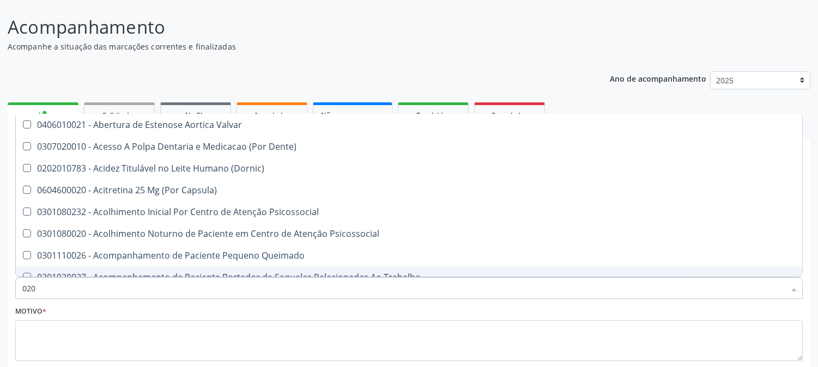
checkbox \(Qualitativo\) "true"
checkbox Glomerular "true"
checkbox Dias "true"
checkbox Ii\) "true"
checkbox Urico "false"
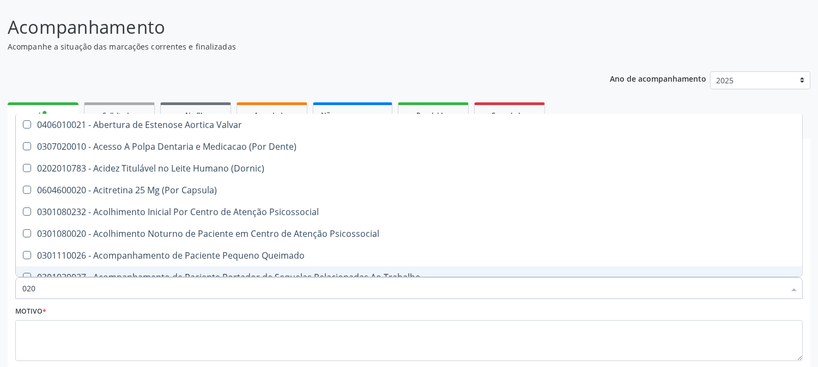
checkbox Creatinina "false"
checkbox Glicose "false"
checkbox Glicosilada "false"
checkbox Triglicerideos "false"
checkbox \(T3\) "true"
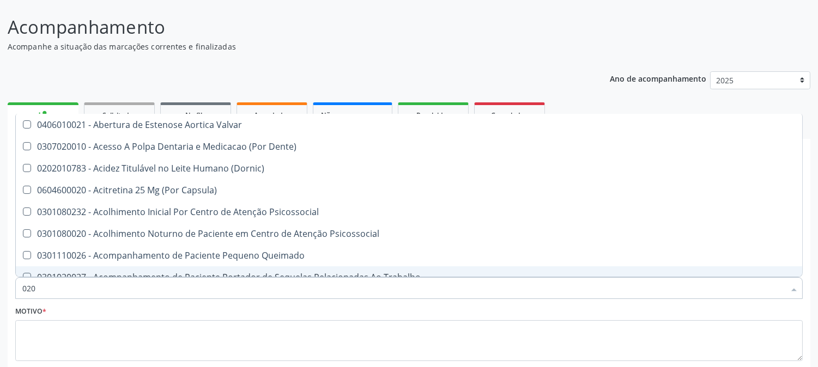
checkbox Ureia "false"
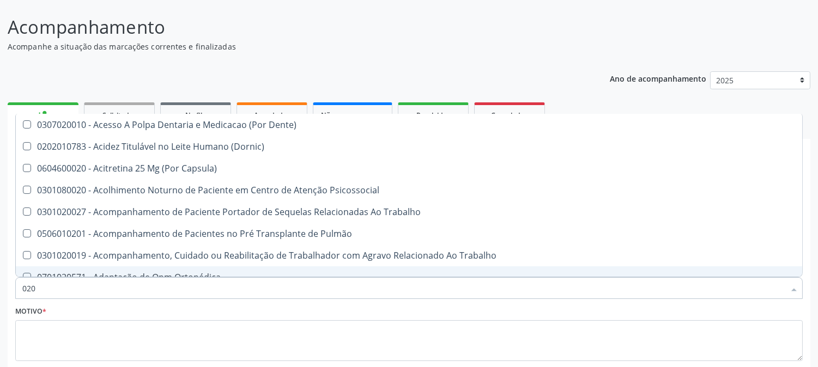
type input "0202"
checkbox Capsula\) "true"
checkbox Urina "false"
checkbox População "true"
checkbox Ossea "true"
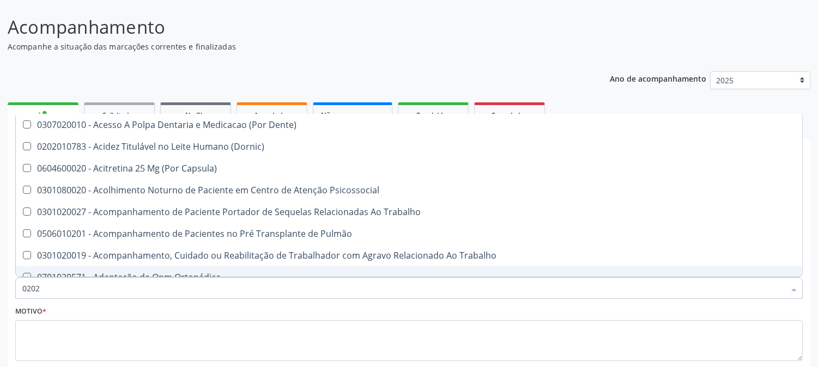
checkbox Laser "true"
checkbox Septostomia "true"
checkbox Projecoes\) "true"
checkbox Estimulo "true"
checkbox Biologica "true"
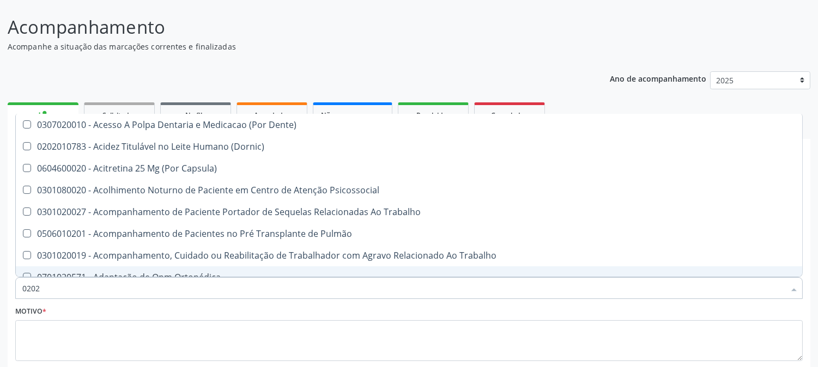
checkbox Urico "false"
checkbox Creatinina "false"
checkbox Glicose "false"
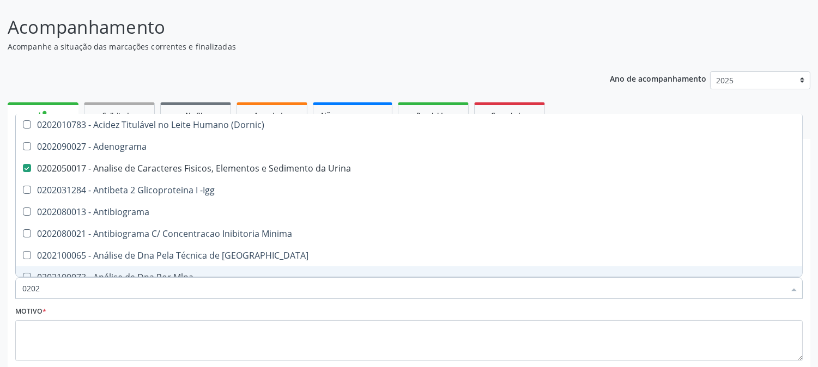
type input "02020"
checkbox Organicos "true"
checkbox Urico "false"
checkbox Calcio "true"
checkbox Creatinina "false"
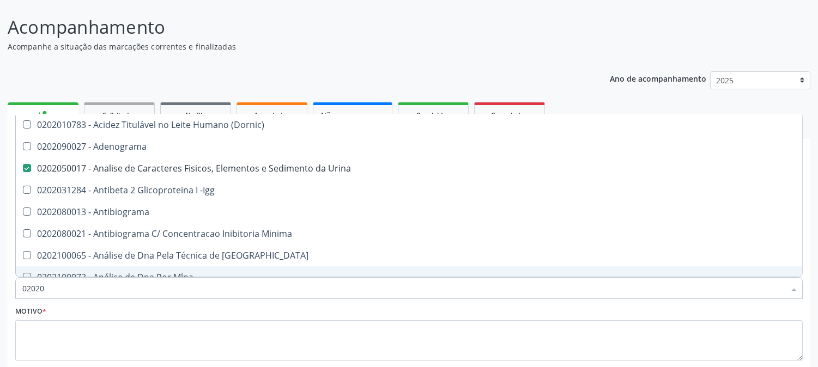
checkbox Xi "true"
checkbox Fibrinogenio "true"
checkbox Glicose "false"
checkbox Glicosilada "false"
checkbox Funcional "true"
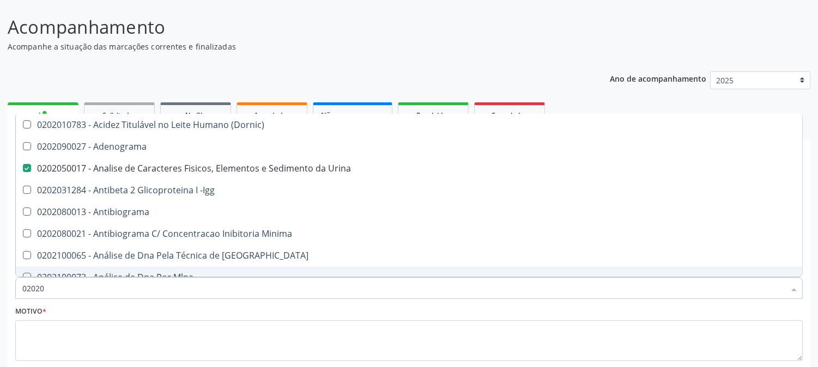
checkbox Derrames "true"
checkbox Triglicerideos "false"
checkbox Ureia "false"
checkbox Zinco "true"
checkbox Completo "false"
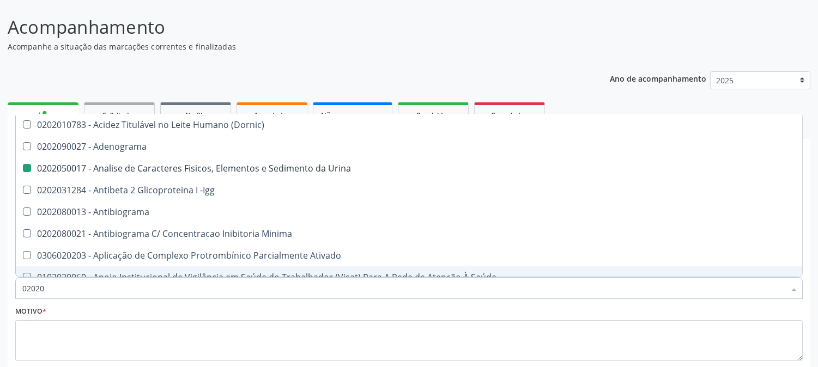
type input "020204"
checkbox Urina "false"
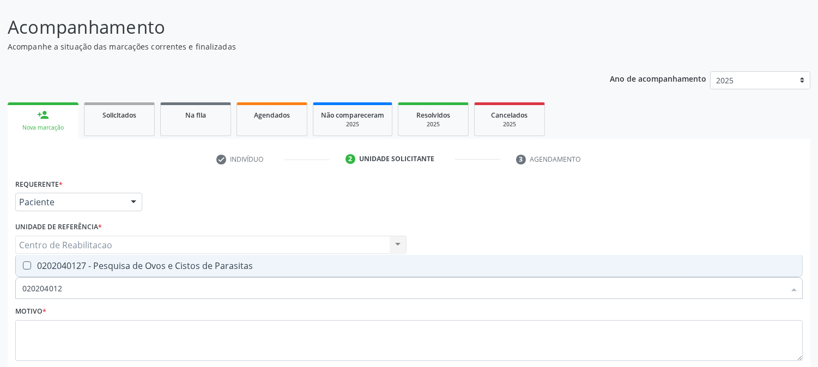
type input "0202040127"
click at [25, 262] on Parasitas at bounding box center [27, 266] width 8 height 8
click at [23, 262] on Parasitas "checkbox" at bounding box center [19, 265] width 7 height 7
checkbox Parasitas "true"
drag, startPoint x: 76, startPoint y: 278, endPoint x: 0, endPoint y: 299, distance: 79.1
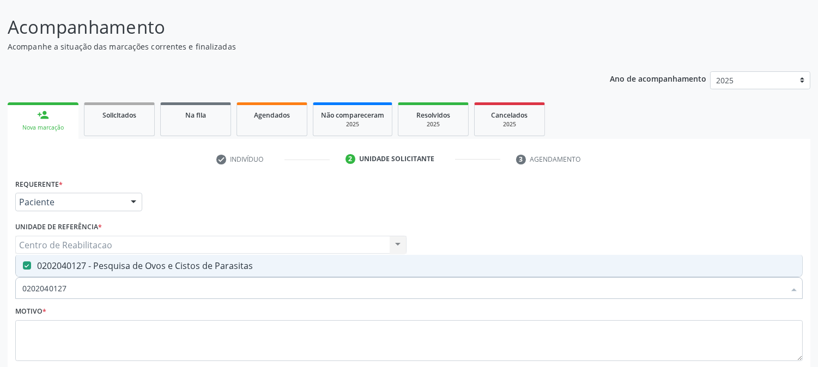
click at [0, 299] on div "Acompanhamento Acompanhe a situação das marcações correntes e finalizadas Relat…" at bounding box center [409, 216] width 818 height 434
type input "p"
checkbox Parasitas "false"
type input "psa"
click at [26, 266] on \(Psa\) at bounding box center [27, 266] width 8 height 8
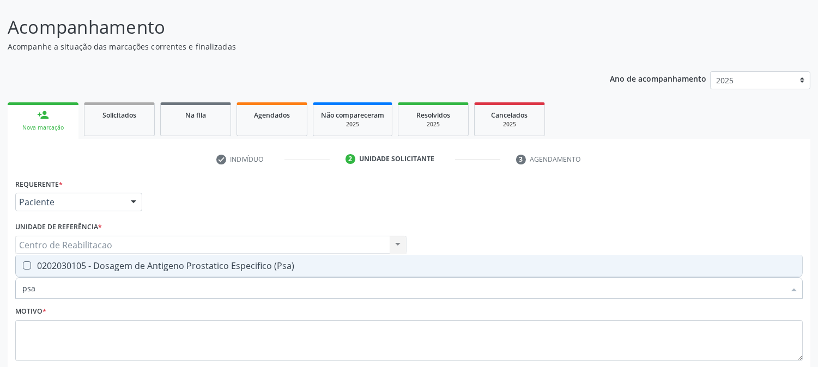
click at [23, 266] on \(Psa\) "checkbox" at bounding box center [19, 265] width 7 height 7
checkbox \(Psa\) "true"
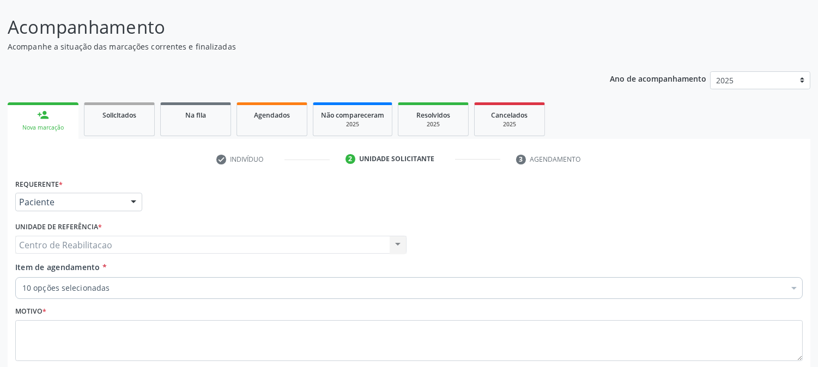
click at [84, 241] on div "Centro de Reabilitacao Centro de Reabilitacao Nenhum resultado encontrado para:…" at bounding box center [210, 245] width 391 height 19
click at [92, 276] on div "Item de agendamento * 10 opções selecionadas Desfazer seleção Selecionados 0202…" at bounding box center [409, 279] width 788 height 34
click at [90, 281] on div "10 opções selecionadas" at bounding box center [409, 288] width 788 height 22
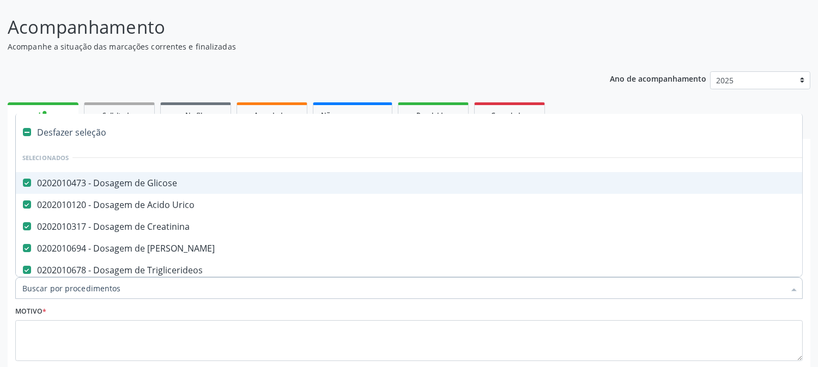
click at [92, 292] on input "Item de agendamento *" at bounding box center [403, 288] width 762 height 22
type input "tg"
checkbox Glicose "false"
checkbox Urico "false"
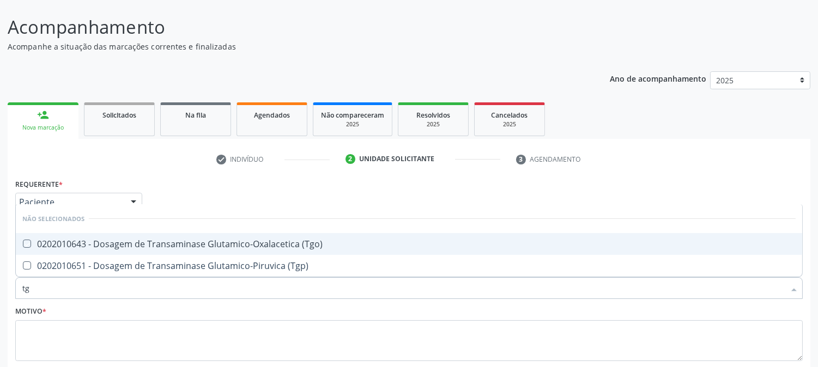
type input "t"
checkbox \(Tgo\) "true"
checkbox \(Tgp\) "true"
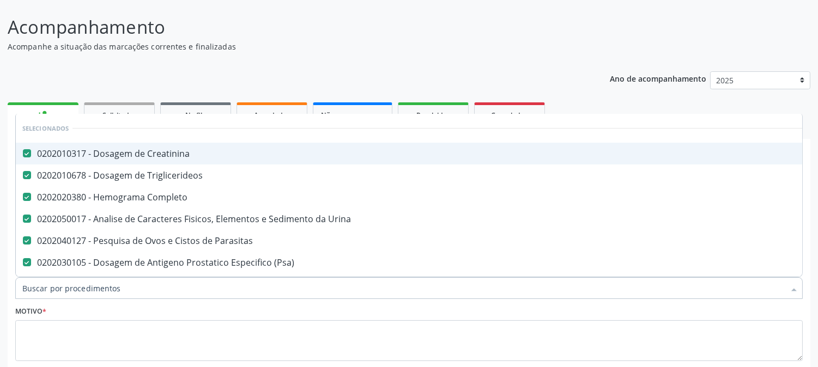
checkbox Manutenção "true"
checkbox Preenchida\) "true"
checkbox Ampola\)\ "true"
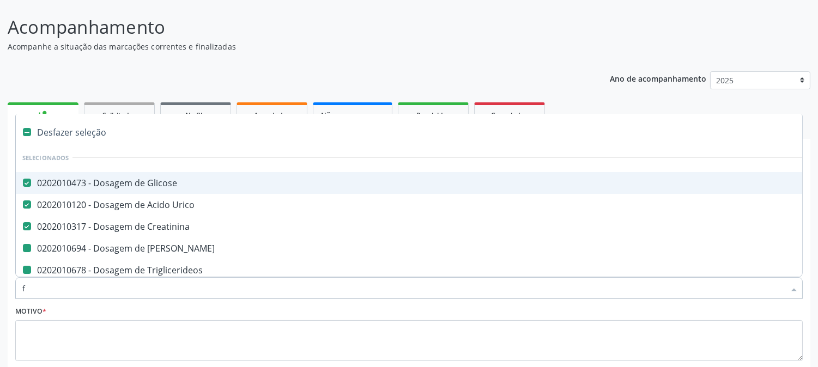
type input "fg"
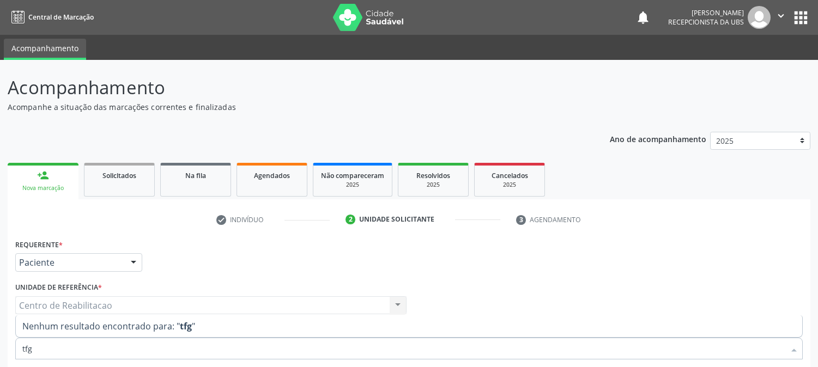
scroll to position [60, 0]
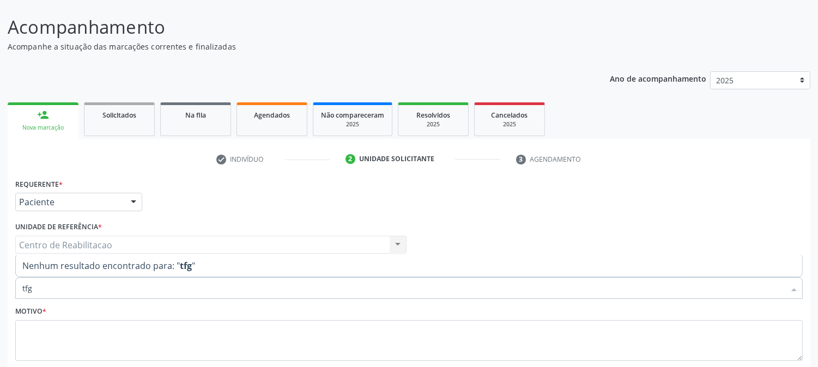
drag, startPoint x: 56, startPoint y: 292, endPoint x: 0, endPoint y: 290, distance: 55.6
click at [0, 290] on div "Acompanhamento Acompanhe a situação das marcações correntes e finalizadas Relat…" at bounding box center [409, 216] width 818 height 434
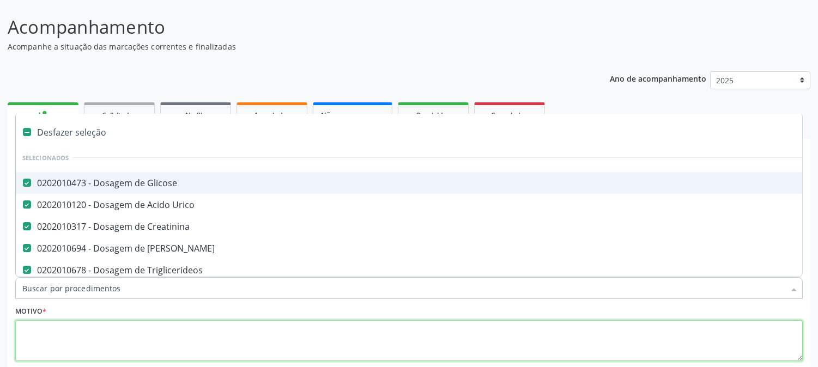
click at [93, 340] on textarea at bounding box center [409, 340] width 788 height 41
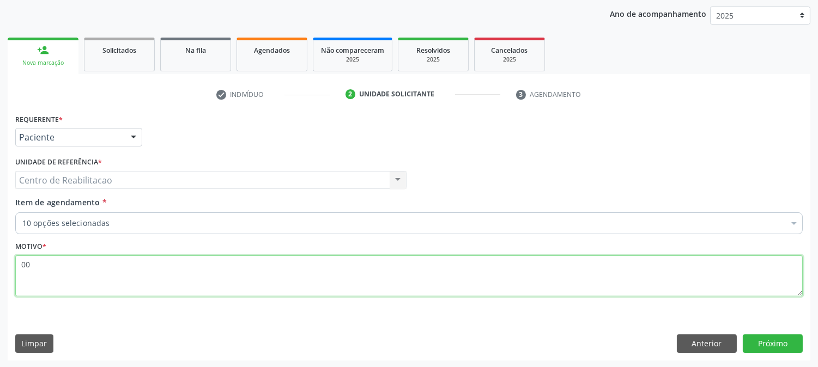
scroll to position [126, 0]
type textarea "00"
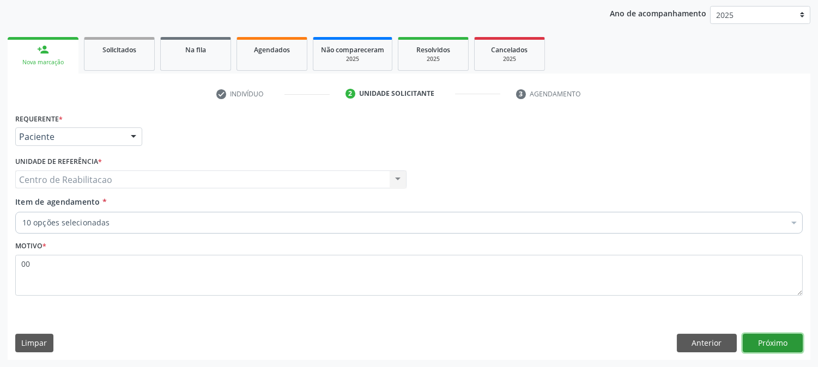
click at [785, 349] on button "Próximo" at bounding box center [773, 343] width 60 height 19
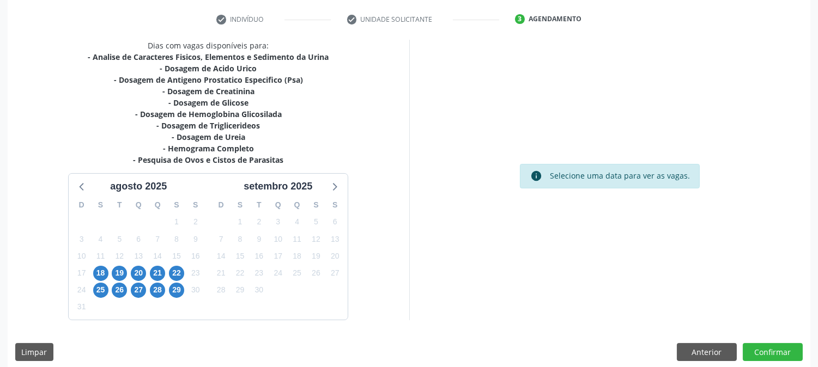
scroll to position [209, 0]
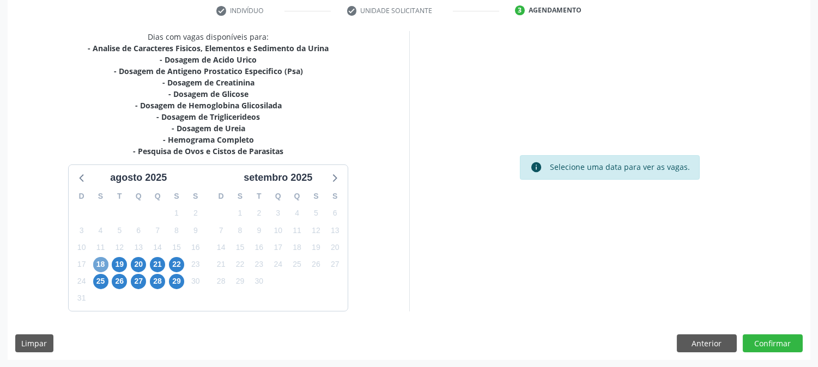
click at [105, 264] on span "18" at bounding box center [100, 264] width 15 height 15
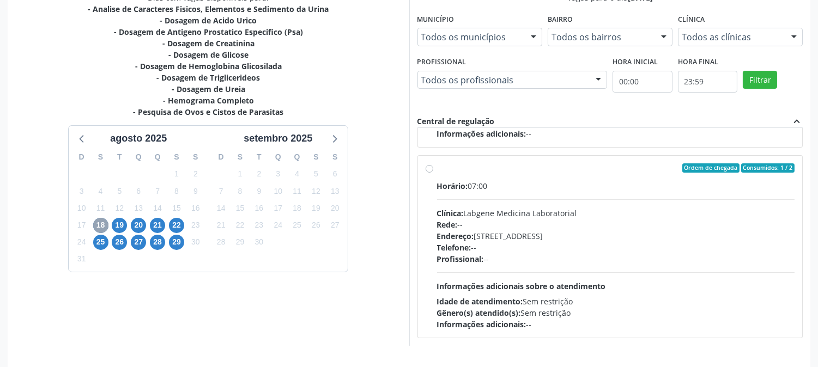
scroll to position [270, 0]
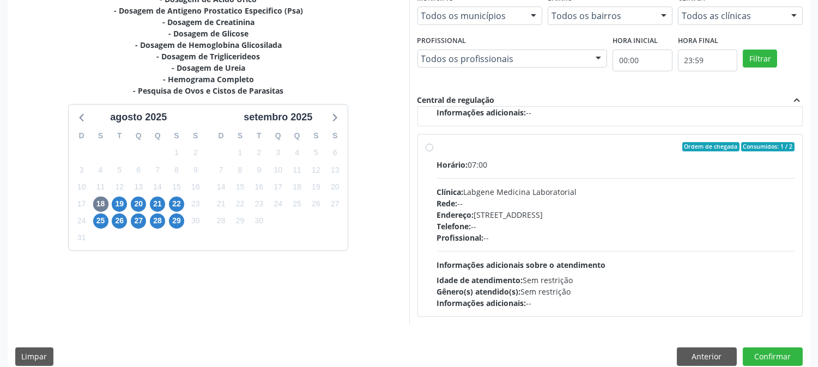
click at [431, 151] on div "Ordem de chegada Consumidos: 1 / 2 Horário: 07:00 Clínica: Labgene Medicina Lab…" at bounding box center [610, 225] width 369 height 167
radio input "true"
click at [756, 349] on button "Confirmar" at bounding box center [773, 357] width 60 height 19
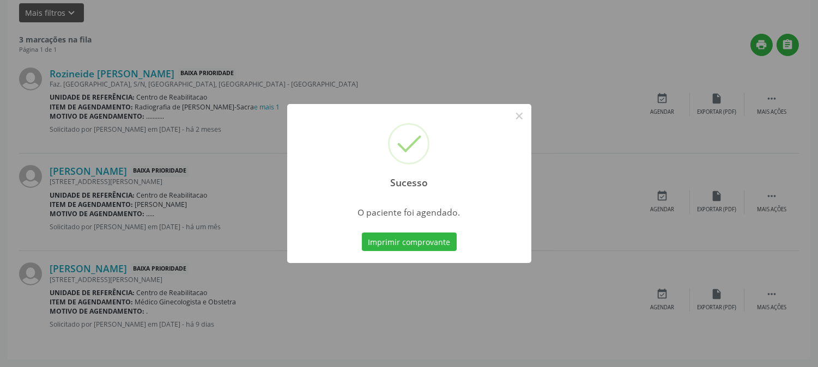
scroll to position [0, 0]
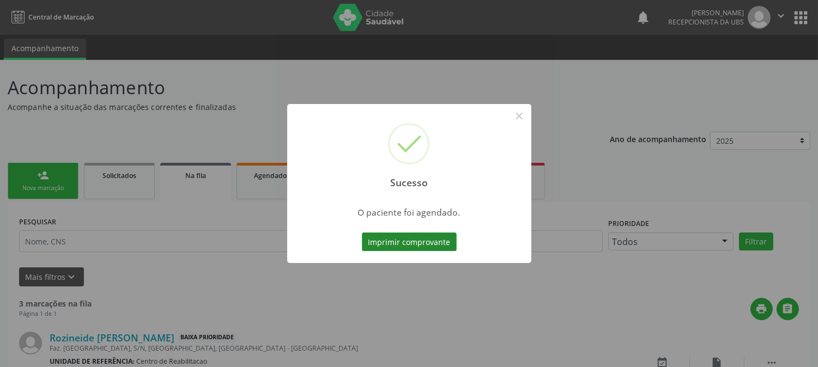
click at [428, 249] on button "Imprimir comprovante" at bounding box center [409, 242] width 95 height 19
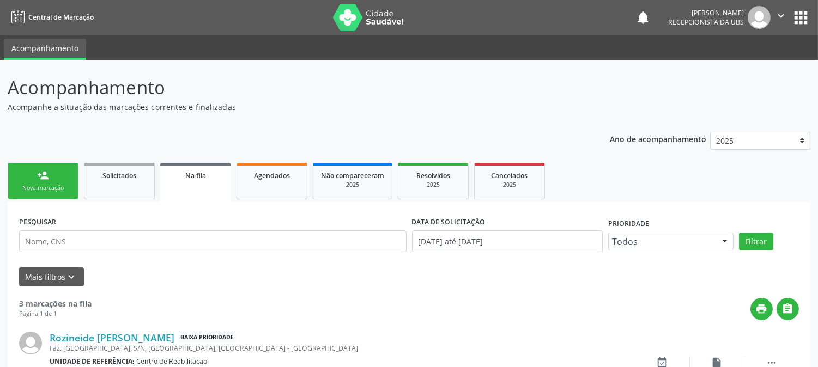
click at [458, 137] on div "Ano de acompanhamento 2025 2024 person_add Nova marcação Solicitados Na fila Ag…" at bounding box center [409, 374] width 803 height 500
